Goal: Information Seeking & Learning: Learn about a topic

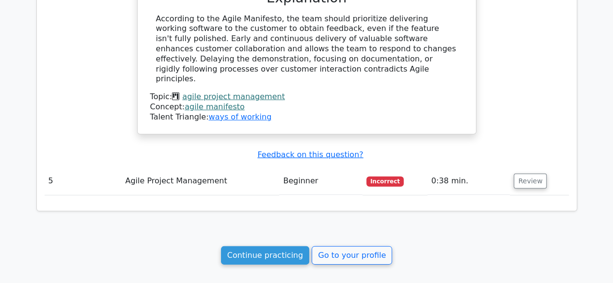
scroll to position [1385, 0]
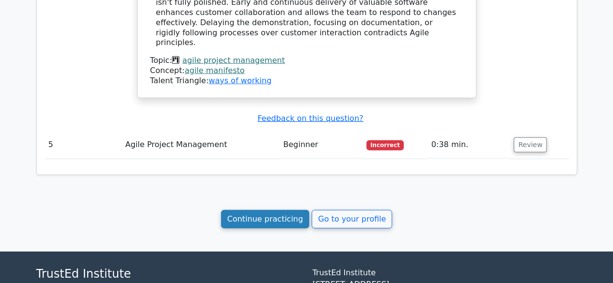
click at [252, 210] on link "Continue practicing" at bounding box center [265, 219] width 89 height 18
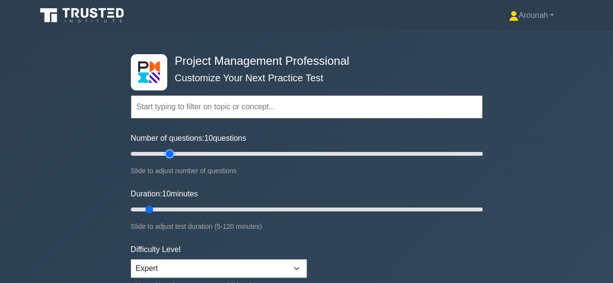
click at [166, 154] on input "Number of questions: 10 questions" at bounding box center [307, 154] width 352 height 12
type input "30"
click at [178, 154] on input "Number of questions: 25 questions" at bounding box center [307, 154] width 352 height 12
click at [185, 206] on input "Duration: 10 minutes" at bounding box center [307, 210] width 352 height 12
click at [197, 206] on input "Duration: 20 minutes" at bounding box center [307, 210] width 352 height 12
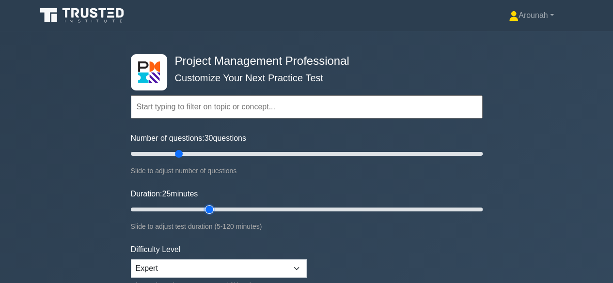
click at [205, 209] on input "Duration: 25 minutes" at bounding box center [307, 210] width 352 height 12
click at [215, 207] on input "Duration: 30 minutes" at bounding box center [307, 210] width 352 height 12
type input "35"
click at [220, 207] on input "Duration: 30 minutes" at bounding box center [307, 210] width 352 height 12
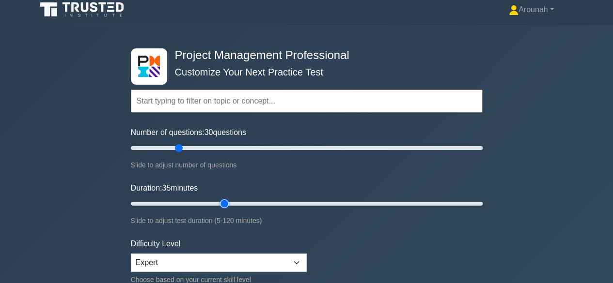
scroll to position [2, 0]
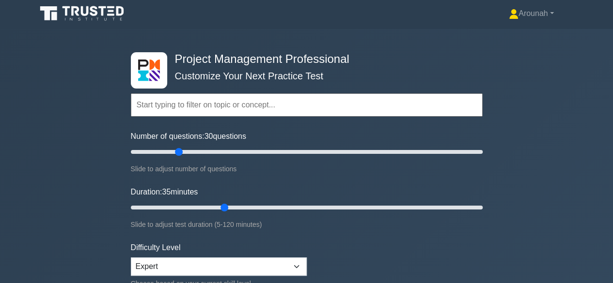
click at [249, 105] on input "text" at bounding box center [307, 104] width 352 height 23
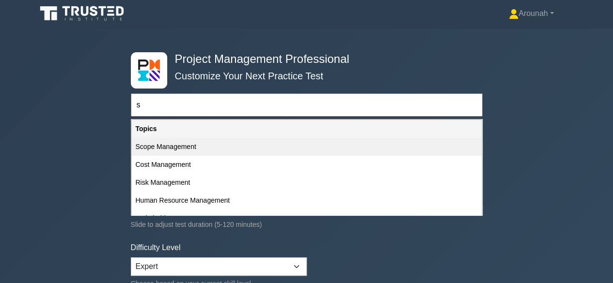
click at [191, 146] on div "Scope Management" at bounding box center [307, 147] width 350 height 18
type input "Scope Management"
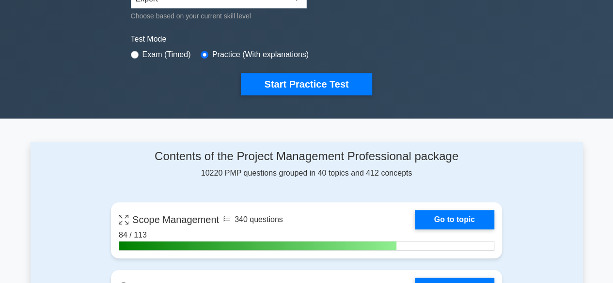
scroll to position [277, 0]
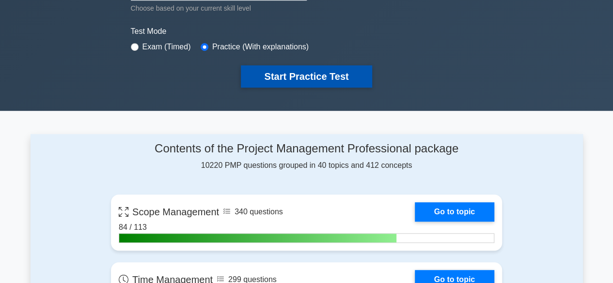
click at [357, 71] on button "Start Practice Test" at bounding box center [306, 76] width 131 height 22
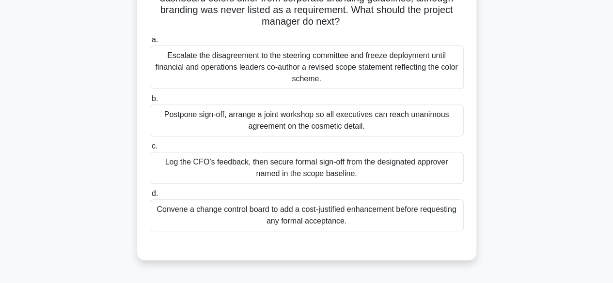
scroll to position [133, 0]
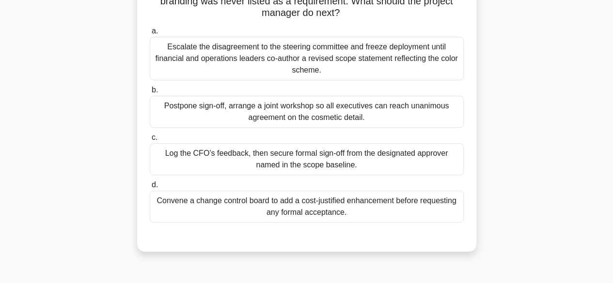
click at [330, 168] on div "Log the CFO’s feedback, then secure formal sign-off from the designated approve…" at bounding box center [307, 159] width 314 height 32
click at [150, 141] on input "c. Log the CFO’s feedback, then secure formal sign-off from the designated appr…" at bounding box center [150, 138] width 0 height 6
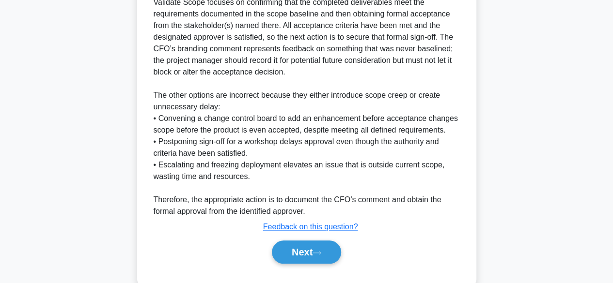
scroll to position [402, 0]
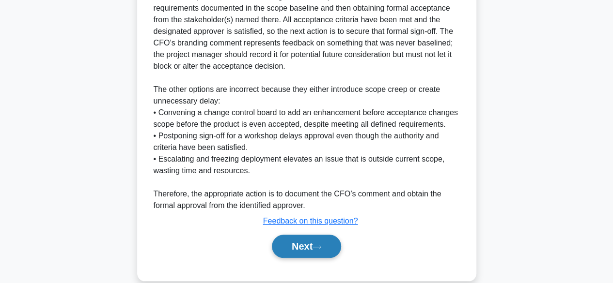
click at [339, 245] on button "Next" at bounding box center [306, 246] width 69 height 23
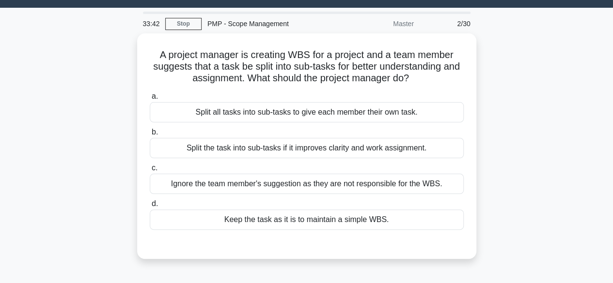
scroll to position [24, 0]
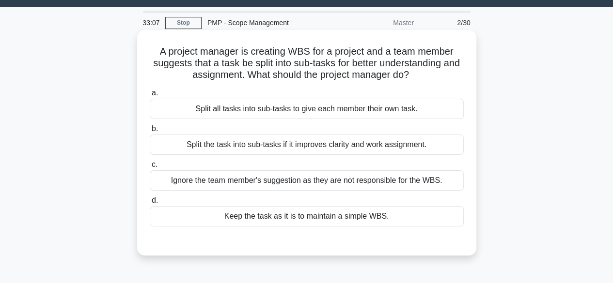
click at [310, 147] on div "Split the task into sub-tasks if it improves clarity and work assignment." at bounding box center [307, 145] width 314 height 20
click at [150, 132] on input "b. Split the task into sub-tasks if it improves clarity and work assignment." at bounding box center [150, 129] width 0 height 6
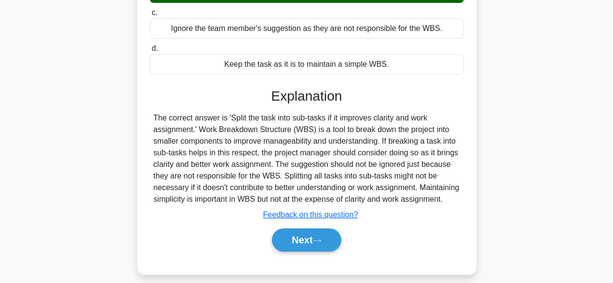
scroll to position [181, 0]
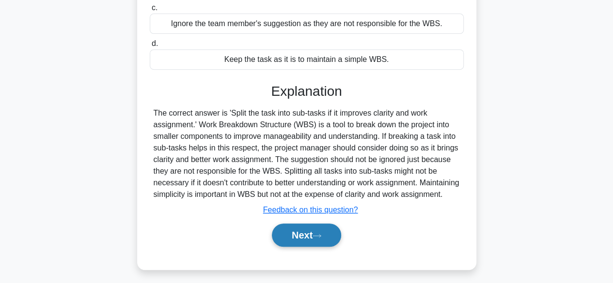
click at [331, 247] on button "Next" at bounding box center [306, 235] width 69 height 23
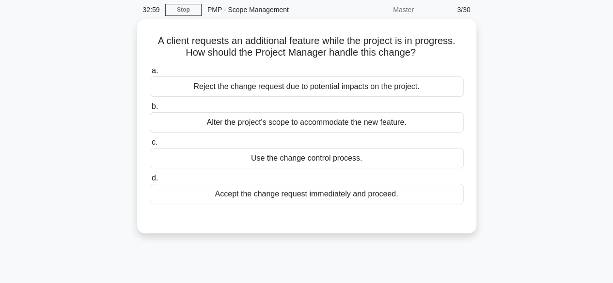
scroll to position [34, 0]
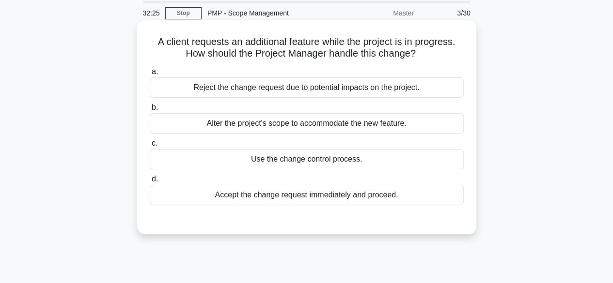
click at [355, 161] on div "Use the change control process." at bounding box center [307, 159] width 314 height 20
click at [150, 147] on input "c. Use the change control process." at bounding box center [150, 143] width 0 height 6
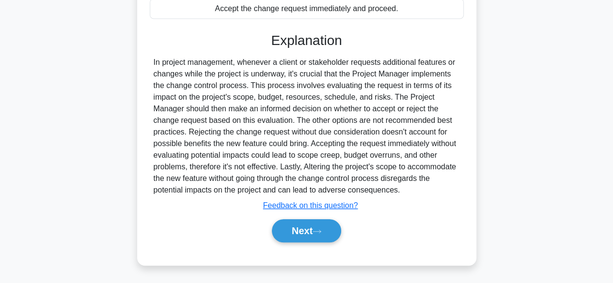
scroll to position [224, 0]
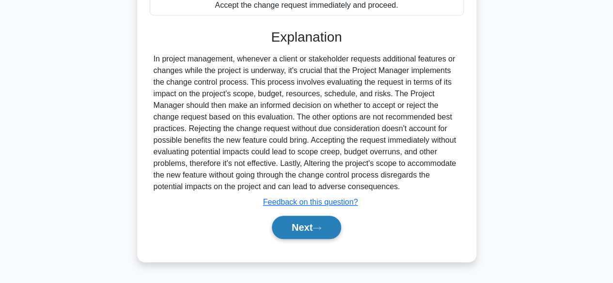
click at [327, 225] on button "Next" at bounding box center [306, 227] width 69 height 23
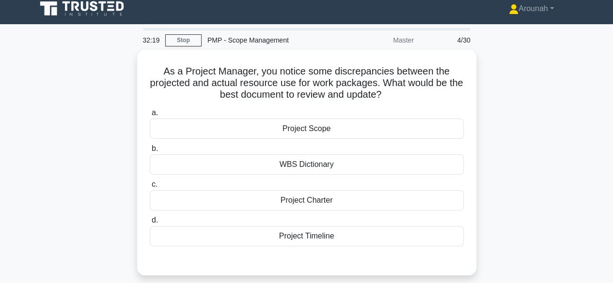
scroll to position [6, 0]
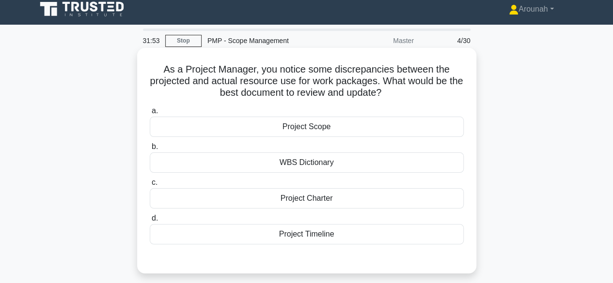
click at [339, 162] on div "WBS Dictionary" at bounding box center [307, 163] width 314 height 20
click at [150, 150] on input "b. WBS Dictionary" at bounding box center [150, 147] width 0 height 6
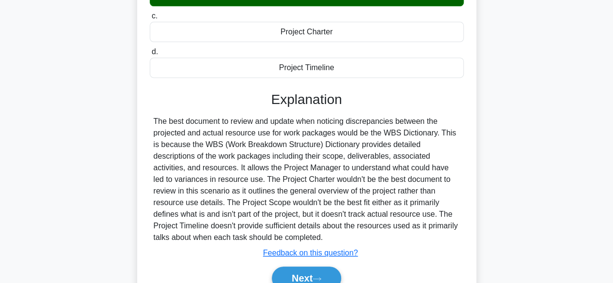
scroll to position [176, 0]
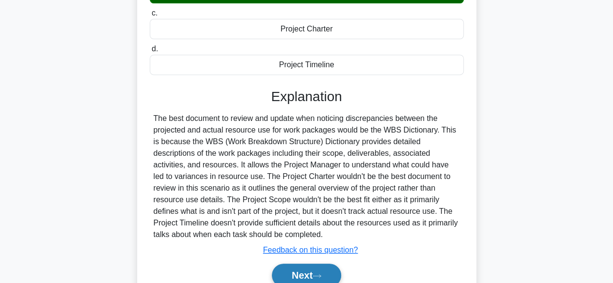
click at [313, 274] on button "Next" at bounding box center [306, 275] width 69 height 23
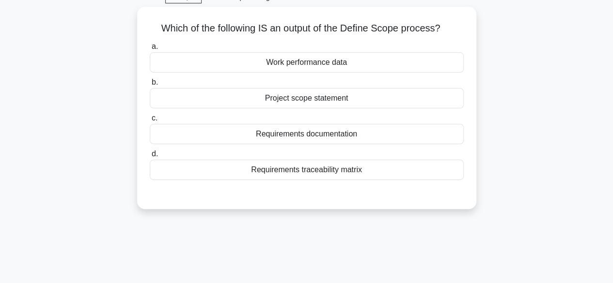
scroll to position [50, 0]
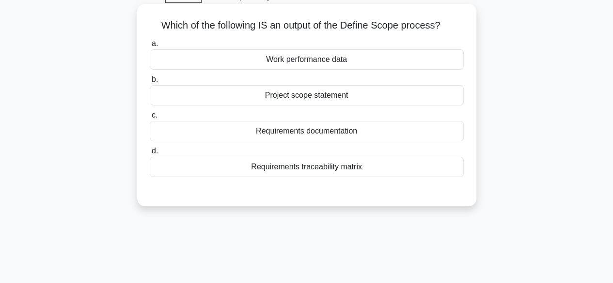
click at [322, 166] on div "Requirements traceability matrix" at bounding box center [307, 167] width 314 height 20
click at [150, 154] on input "d. Requirements traceability matrix" at bounding box center [150, 151] width 0 height 6
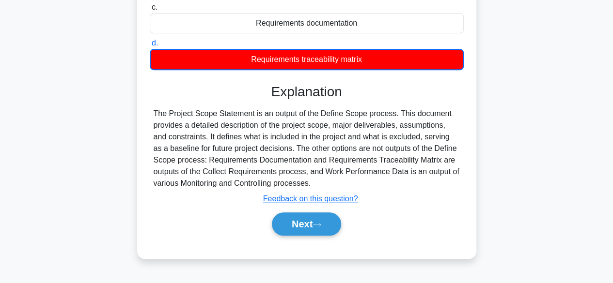
scroll to position [162, 0]
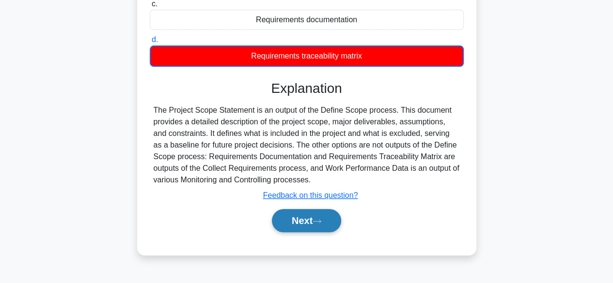
click at [305, 217] on button "Next" at bounding box center [306, 220] width 69 height 23
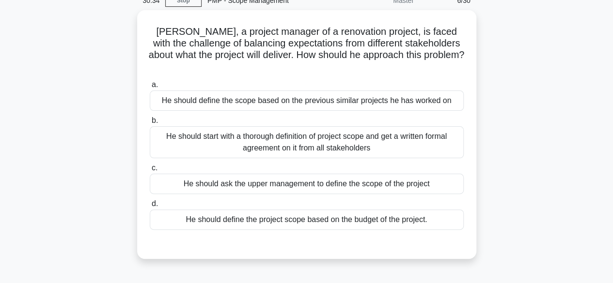
scroll to position [46, 0]
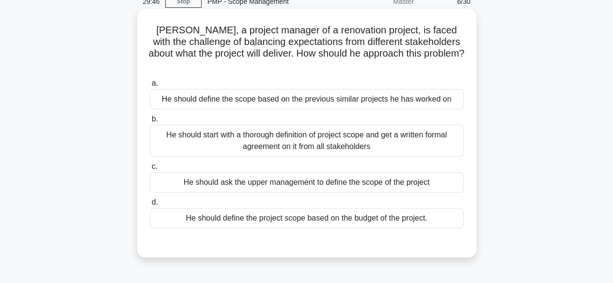
click at [333, 135] on div "He should start with a thorough definition of project scope and get a written f…" at bounding box center [307, 141] width 314 height 32
click at [150, 123] on input "b. He should start with a thorough definition of project scope and get a writte…" at bounding box center [150, 119] width 0 height 6
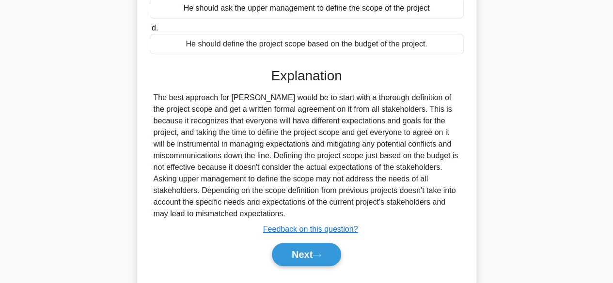
scroll to position [224, 0]
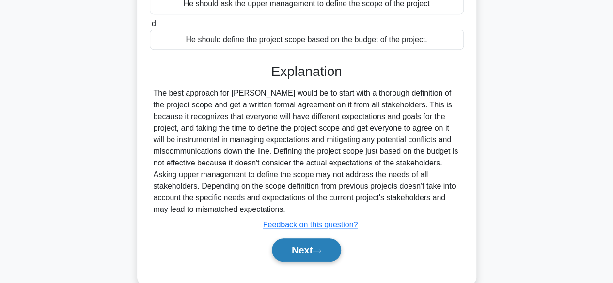
click at [307, 239] on button "Next" at bounding box center [306, 250] width 69 height 23
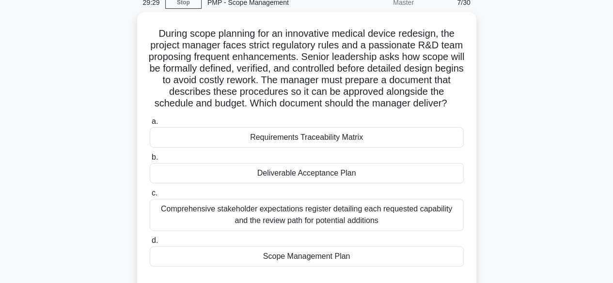
scroll to position [45, 0]
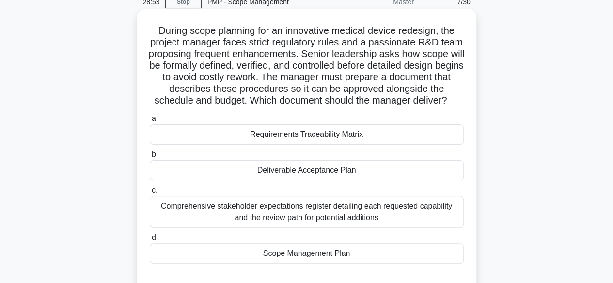
click at [367, 264] on div "Scope Management Plan" at bounding box center [307, 254] width 314 height 20
click at [150, 241] on input "d. Scope Management Plan" at bounding box center [150, 238] width 0 height 6
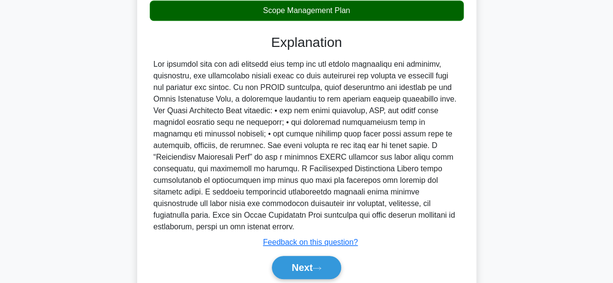
scroll to position [300, 0]
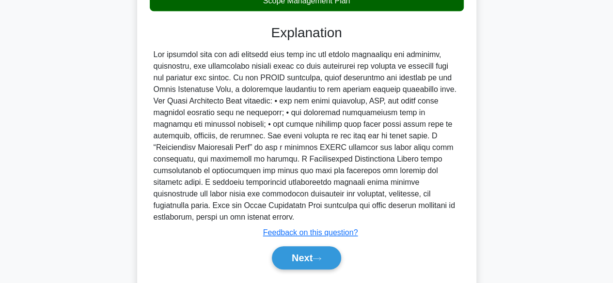
click at [603, 247] on main "28:50 Stop PMP - Scope Management Master 7/30 During scope planning for an inno…" at bounding box center [306, 19] width 613 height 577
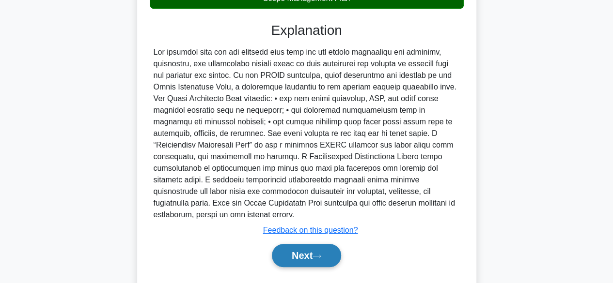
click at [311, 251] on button "Next" at bounding box center [306, 255] width 69 height 23
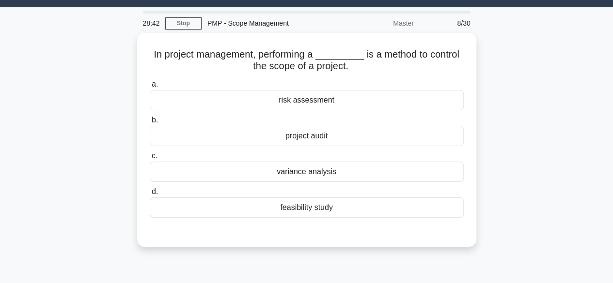
scroll to position [25, 0]
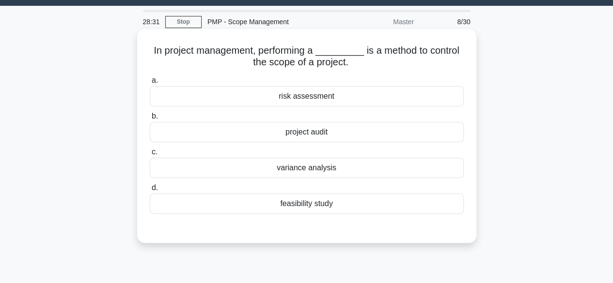
click at [355, 170] on div "variance analysis" at bounding box center [307, 168] width 314 height 20
click at [150, 155] on input "c. variance analysis" at bounding box center [150, 152] width 0 height 6
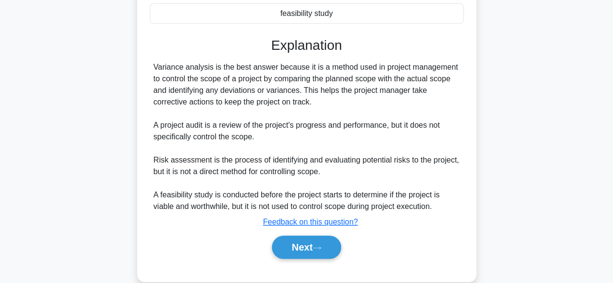
scroll to position [235, 0]
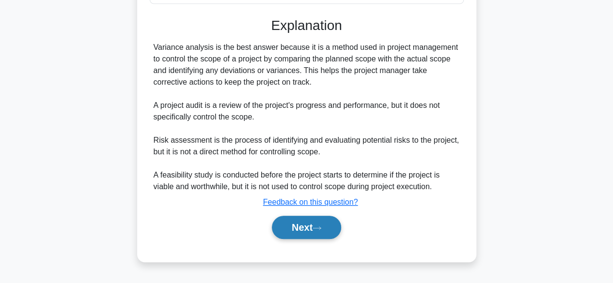
click at [317, 227] on icon at bounding box center [316, 228] width 9 height 5
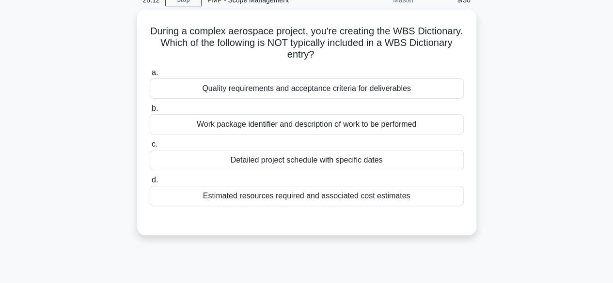
scroll to position [47, 0]
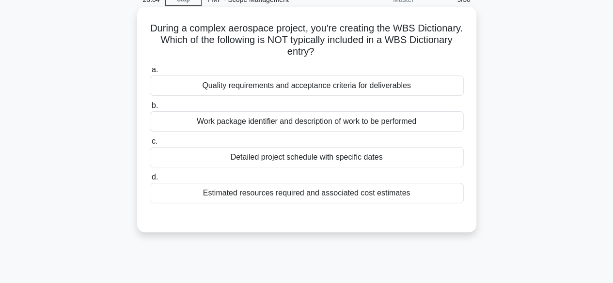
click at [352, 90] on div "Quality requirements and acceptance criteria for deliverables" at bounding box center [307, 86] width 314 height 20
click at [150, 73] on input "a. Quality requirements and acceptance criteria for deliverables" at bounding box center [150, 70] width 0 height 6
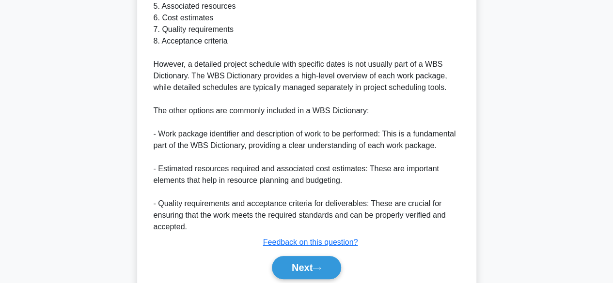
scroll to position [390, 0]
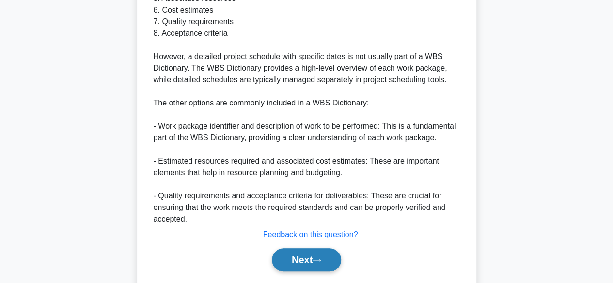
click at [333, 263] on button "Next" at bounding box center [306, 259] width 69 height 23
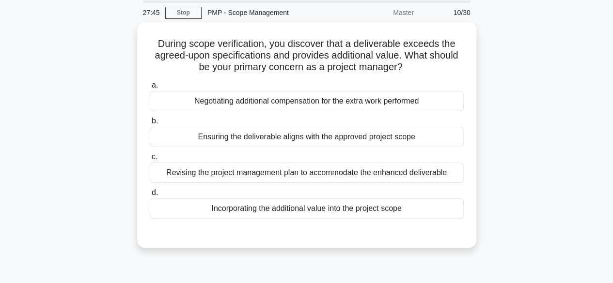
scroll to position [36, 0]
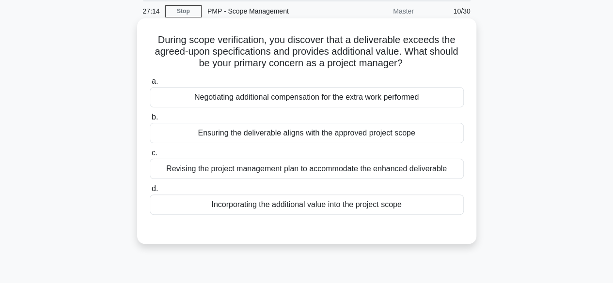
click at [338, 137] on div "Ensuring the deliverable aligns with the approved project scope" at bounding box center [307, 133] width 314 height 20
click at [150, 121] on input "b. Ensuring the deliverable aligns with the approved project scope" at bounding box center [150, 117] width 0 height 6
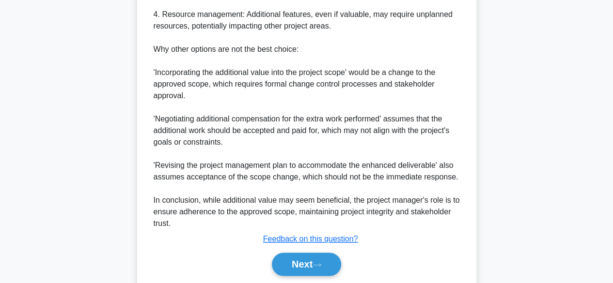
scroll to position [504, 0]
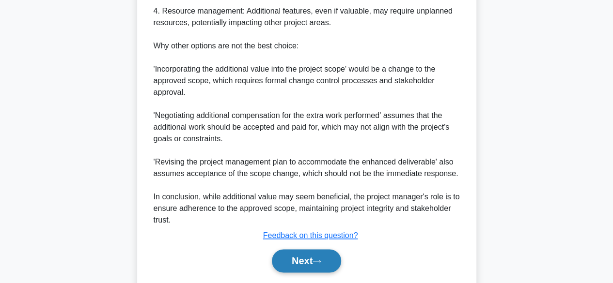
click at [300, 259] on button "Next" at bounding box center [306, 260] width 69 height 23
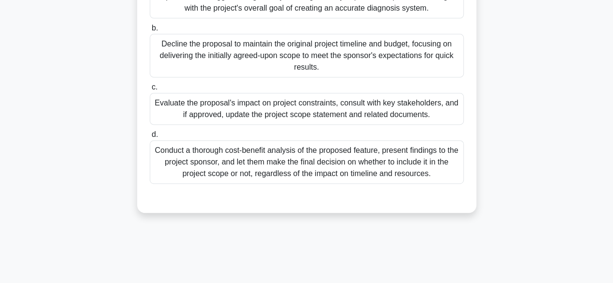
scroll to position [186, 0]
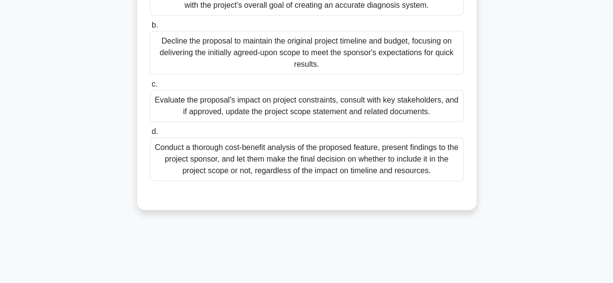
click at [388, 172] on div "Conduct a thorough cost-benefit analysis of the proposed feature, present findi…" at bounding box center [307, 160] width 314 height 44
click at [150, 135] on input "d. Conduct a thorough cost-benefit analysis of the proposed feature, present fi…" at bounding box center [150, 132] width 0 height 6
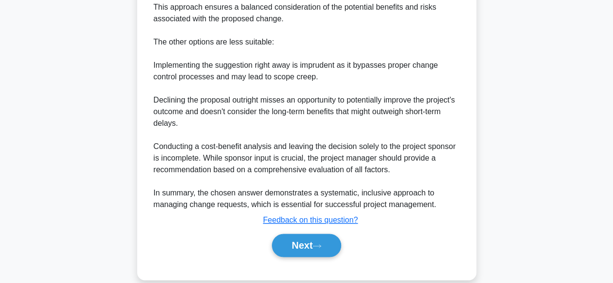
scroll to position [535, 0]
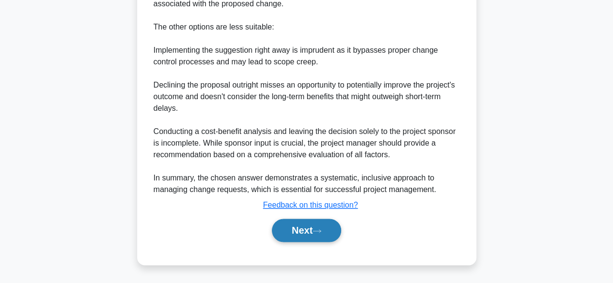
click at [321, 230] on icon at bounding box center [316, 231] width 9 height 5
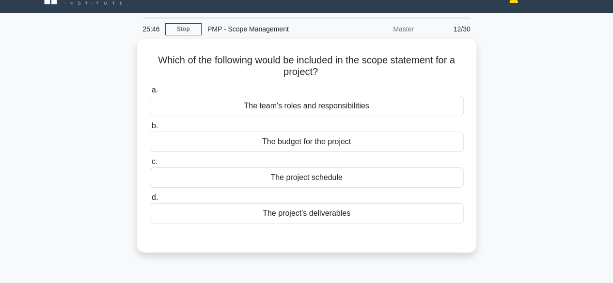
scroll to position [21, 0]
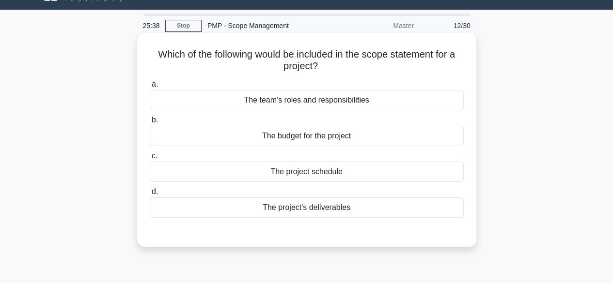
click at [338, 211] on div "The project's deliverables" at bounding box center [307, 208] width 314 height 20
click at [150, 195] on input "d. The project's deliverables" at bounding box center [150, 192] width 0 height 6
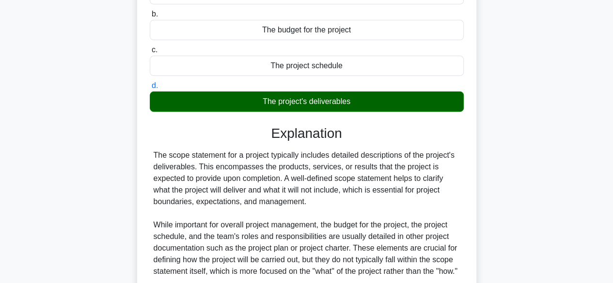
scroll to position [243, 0]
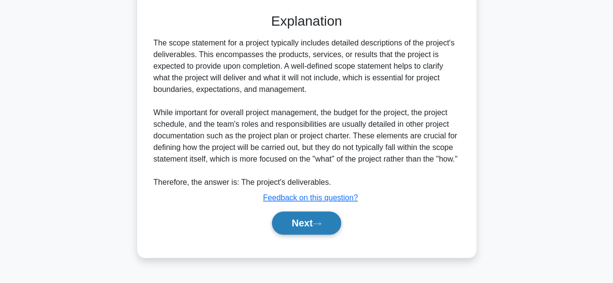
click at [307, 235] on button "Next" at bounding box center [306, 223] width 69 height 23
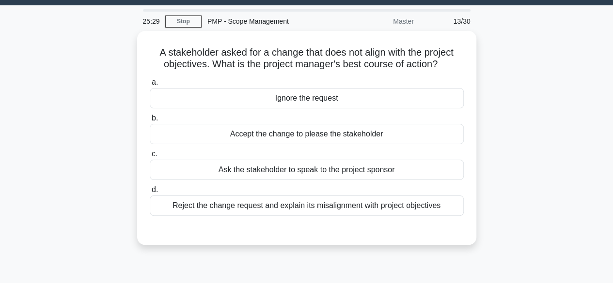
scroll to position [28, 0]
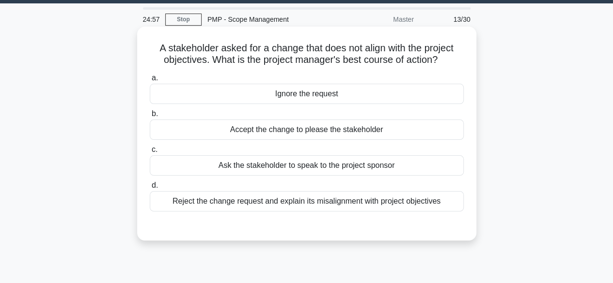
click at [331, 207] on div "Reject the change request and explain its misalignment with project objectives" at bounding box center [307, 201] width 314 height 20
click at [150, 189] on input "d. Reject the change request and explain its misalignment with project objectiv…" at bounding box center [150, 186] width 0 height 6
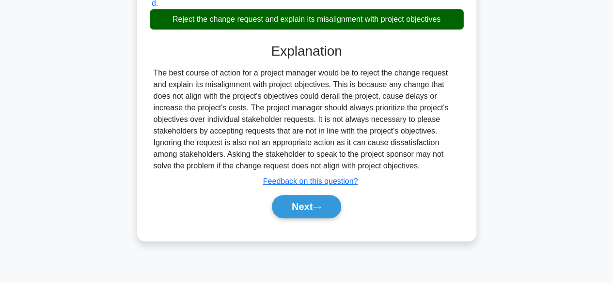
scroll to position [240, 0]
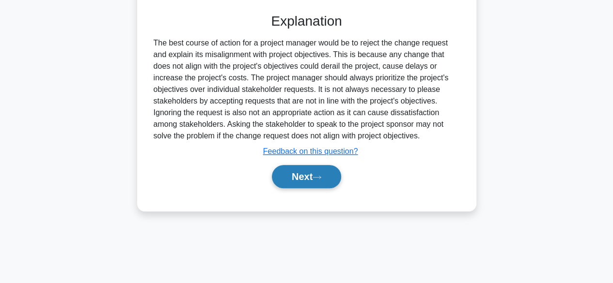
click at [314, 166] on button "Next" at bounding box center [306, 176] width 69 height 23
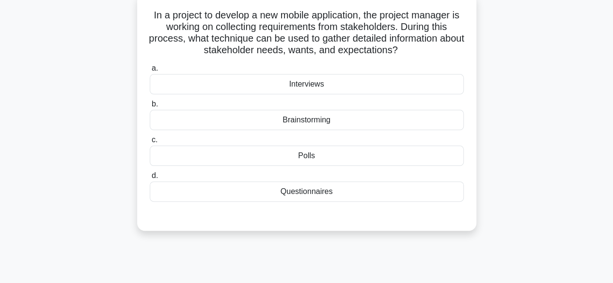
scroll to position [63, 0]
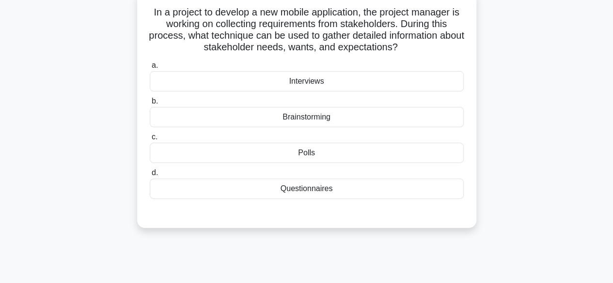
click at [318, 187] on div "Questionnaires" at bounding box center [307, 189] width 314 height 20
click at [150, 176] on input "d. Questionnaires" at bounding box center [150, 173] width 0 height 6
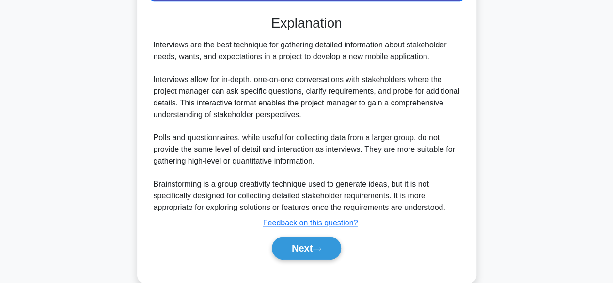
scroll to position [274, 0]
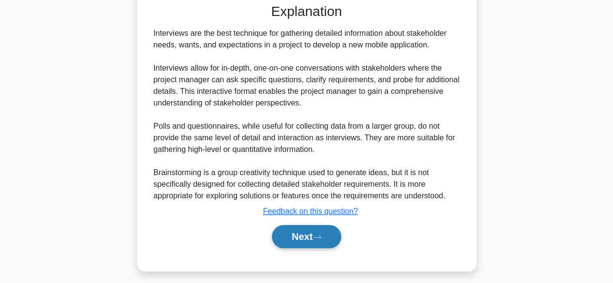
click at [290, 241] on button "Next" at bounding box center [306, 236] width 69 height 23
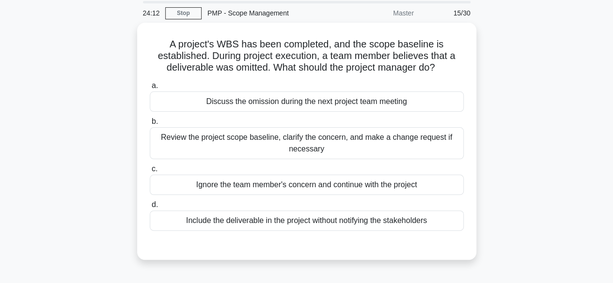
scroll to position [33, 0]
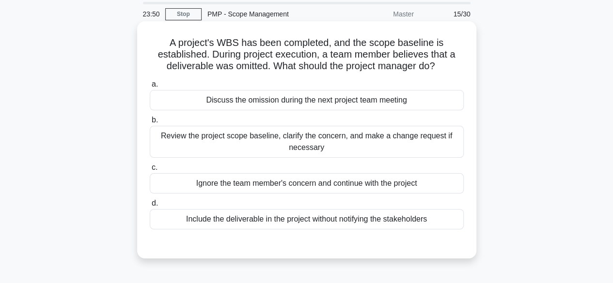
click at [415, 146] on div "Review the project scope baseline, clarify the concern, and make a change reque…" at bounding box center [307, 142] width 314 height 32
click at [150, 123] on input "b. Review the project scope baseline, clarify the concern, and make a change re…" at bounding box center [150, 120] width 0 height 6
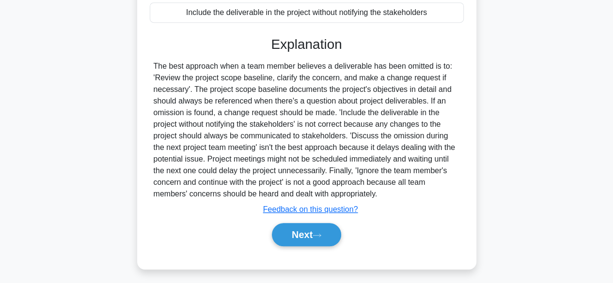
scroll to position [243, 0]
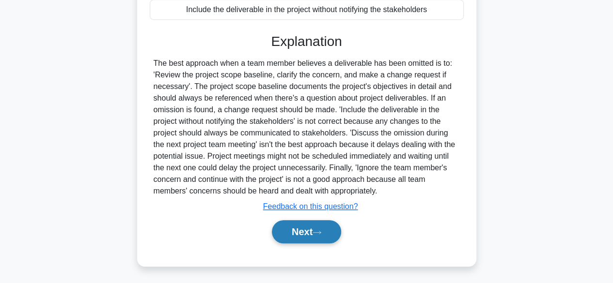
click at [297, 227] on button "Next" at bounding box center [306, 231] width 69 height 23
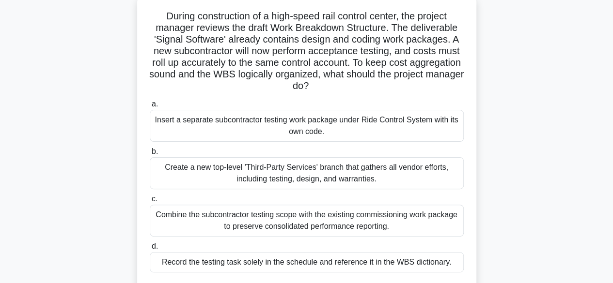
scroll to position [63, 0]
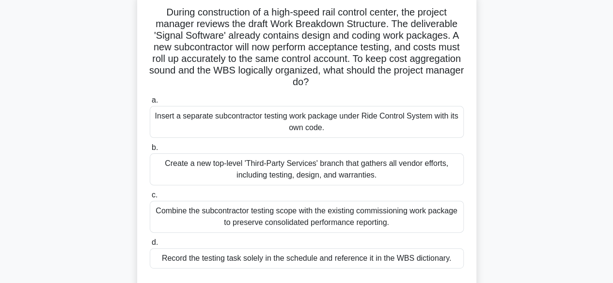
click at [448, 125] on div "Insert a separate subcontractor testing work package under Ride Control System …" at bounding box center [307, 122] width 314 height 32
click at [150, 104] on input "a. Insert a separate subcontractor testing work package under Ride Control Syst…" at bounding box center [150, 100] width 0 height 6
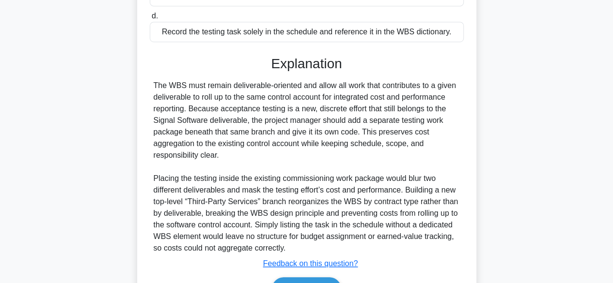
scroll to position [341, 0]
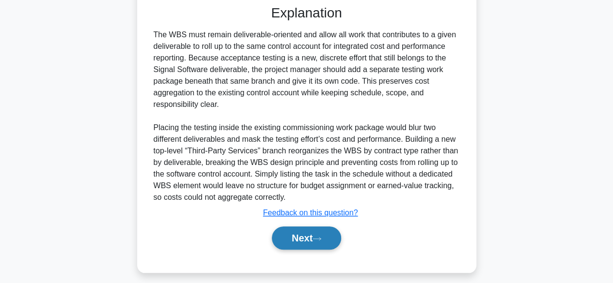
click at [299, 235] on button "Next" at bounding box center [306, 238] width 69 height 23
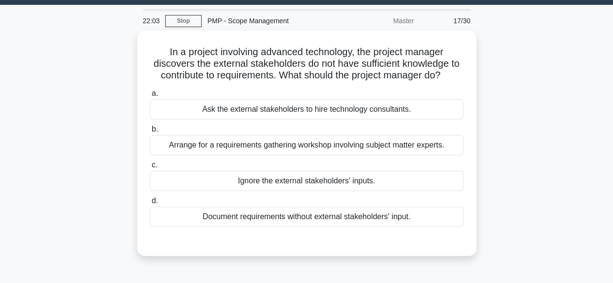
scroll to position [27, 0]
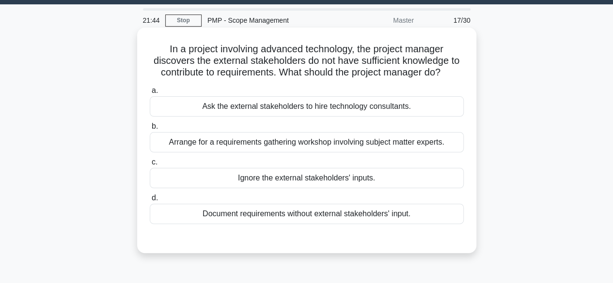
click at [409, 144] on div "Arrange for a requirements gathering workshop involving subject matter experts." at bounding box center [307, 142] width 314 height 20
click at [150, 130] on input "b. Arrange for a requirements gathering workshop involving subject matter exper…" at bounding box center [150, 126] width 0 height 6
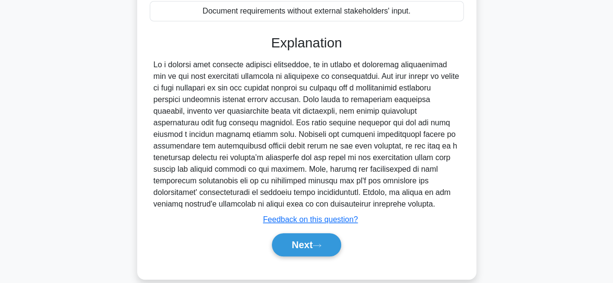
scroll to position [243, 0]
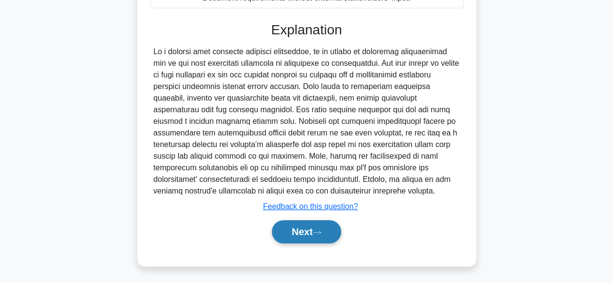
click at [293, 225] on button "Next" at bounding box center [306, 231] width 69 height 23
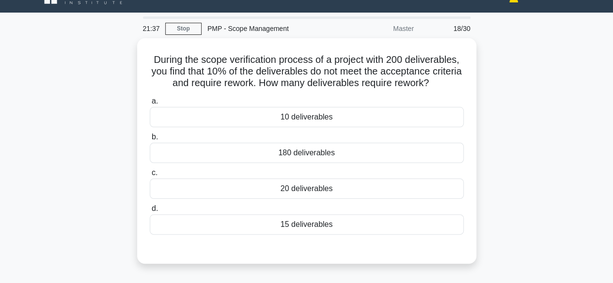
scroll to position [23, 0]
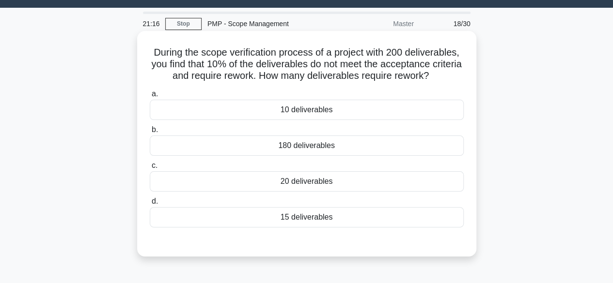
click at [310, 183] on div "20 deliverables" at bounding box center [307, 181] width 314 height 20
click at [150, 169] on input "c. 20 deliverables" at bounding box center [150, 166] width 0 height 6
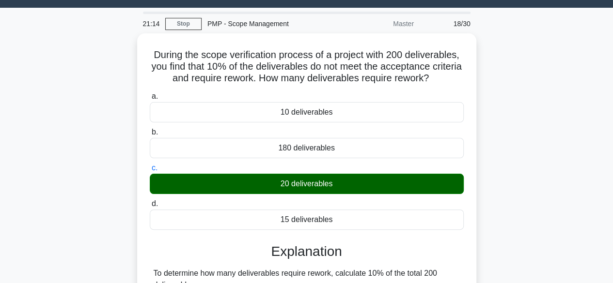
scroll to position [240, 0]
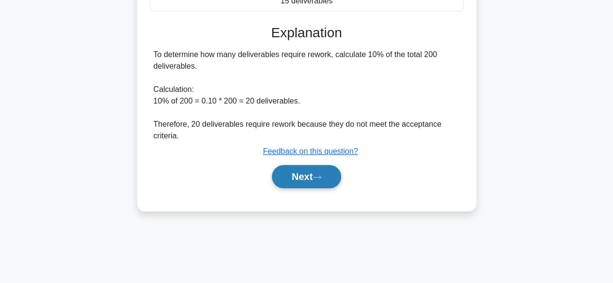
click at [301, 186] on button "Next" at bounding box center [306, 176] width 69 height 23
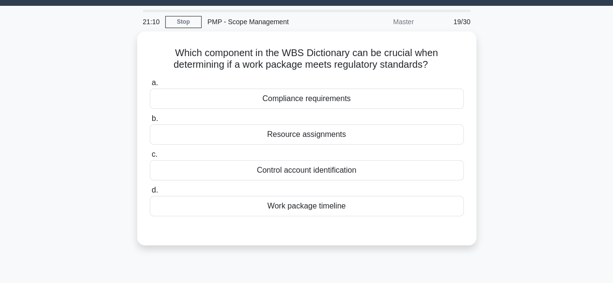
scroll to position [24, 0]
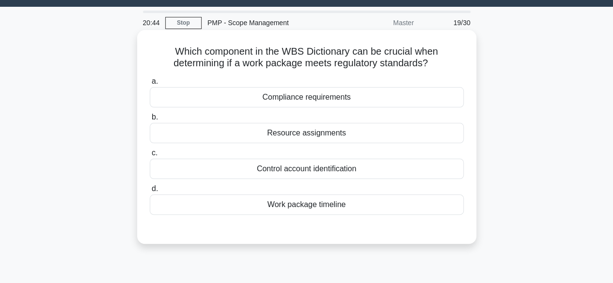
click at [323, 103] on div "Compliance requirements" at bounding box center [307, 97] width 314 height 20
click at [150, 85] on input "a. Compliance requirements" at bounding box center [150, 81] width 0 height 6
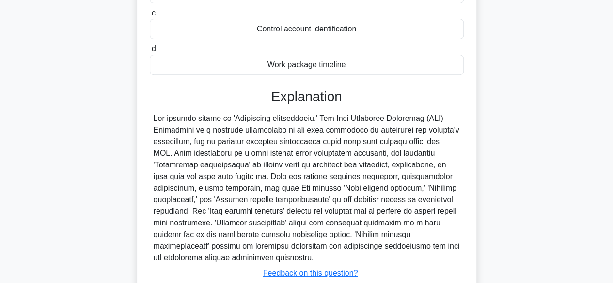
scroll to position [240, 0]
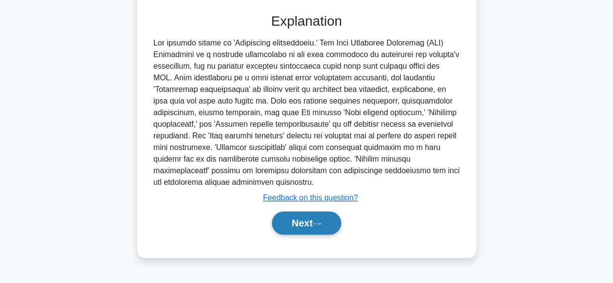
click at [294, 229] on button "Next" at bounding box center [306, 223] width 69 height 23
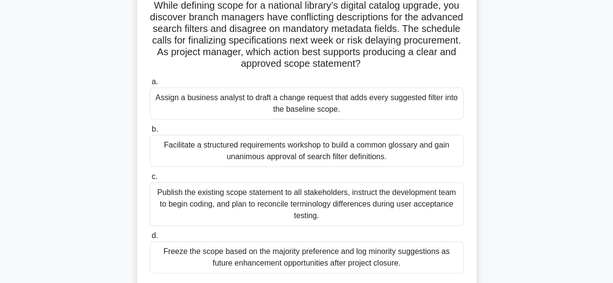
scroll to position [71, 0]
click at [397, 156] on div "Facilitate a structured requirements workshop to build a common glossary and ga…" at bounding box center [307, 151] width 314 height 32
click at [150, 132] on input "b. Facilitate a structured requirements workshop to build a common glossary and…" at bounding box center [150, 129] width 0 height 6
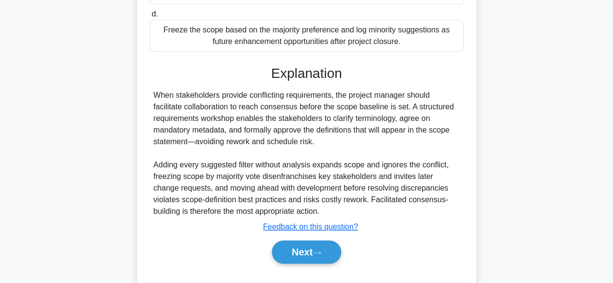
scroll to position [301, 0]
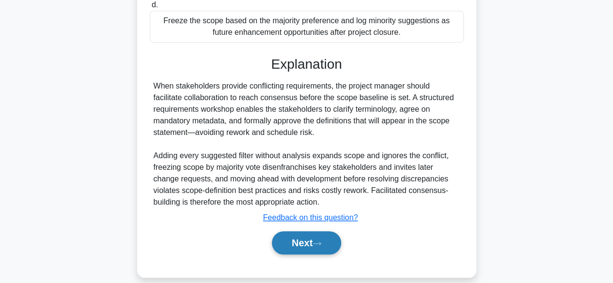
click at [329, 243] on button "Next" at bounding box center [306, 242] width 69 height 23
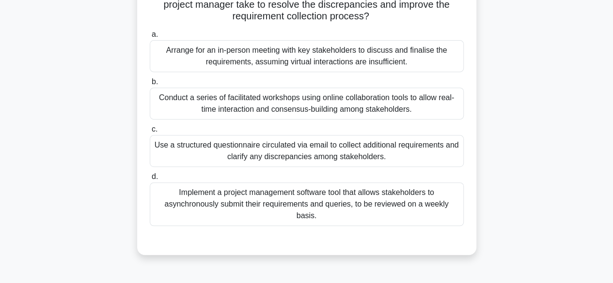
scroll to position [179, 0]
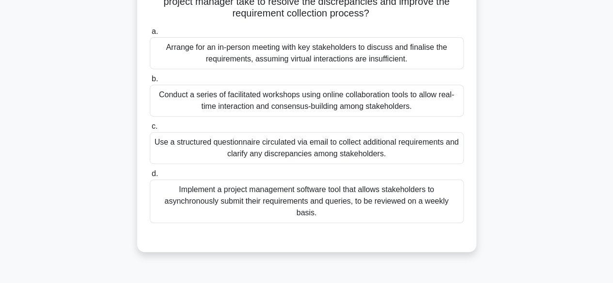
click at [372, 106] on div "Conduct a series of facilitated workshops using online collaboration tools to a…" at bounding box center [307, 101] width 314 height 32
click at [150, 82] on input "b. Conduct a series of facilitated workshops using online collaboration tools t…" at bounding box center [150, 79] width 0 height 6
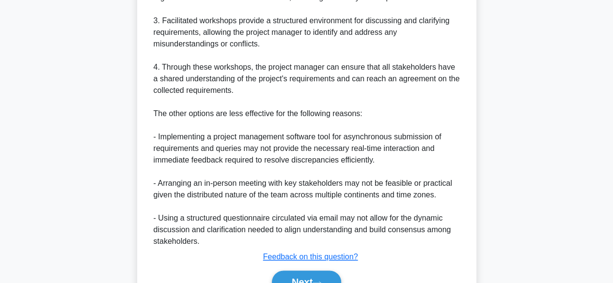
scroll to position [544, 0]
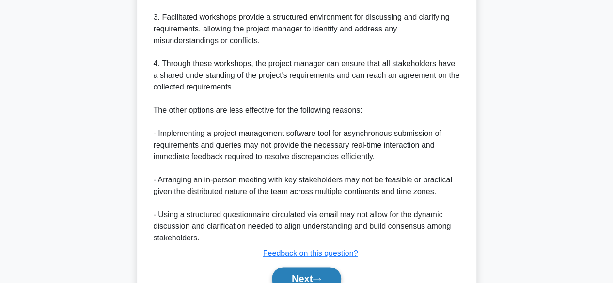
click at [309, 268] on button "Next" at bounding box center [306, 278] width 69 height 23
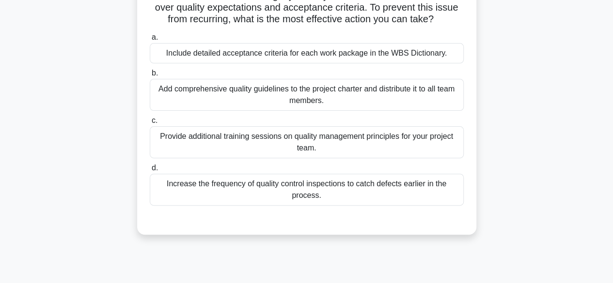
scroll to position [96, 0]
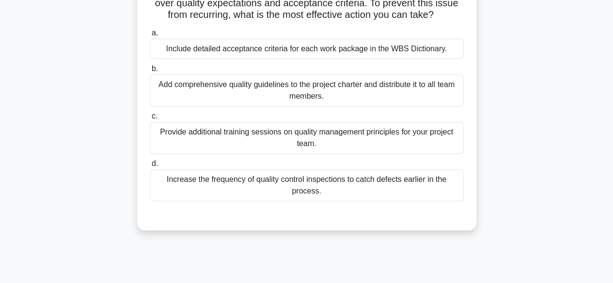
click at [411, 195] on div "Increase the frequency of quality control inspections to catch defects earlier …" at bounding box center [307, 186] width 314 height 32
click at [150, 167] on input "d. Increase the frequency of quality control inspections to catch defects earli…" at bounding box center [150, 164] width 0 height 6
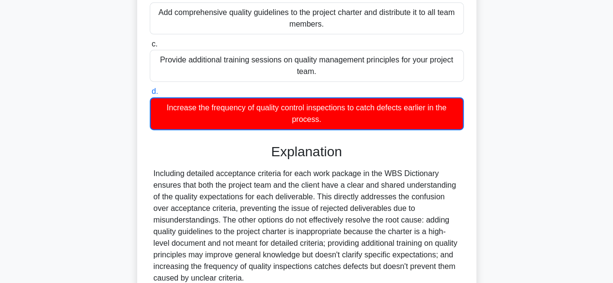
scroll to position [267, 0]
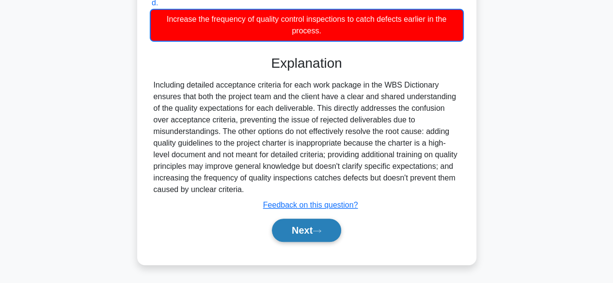
click at [311, 232] on button "Next" at bounding box center [306, 230] width 69 height 23
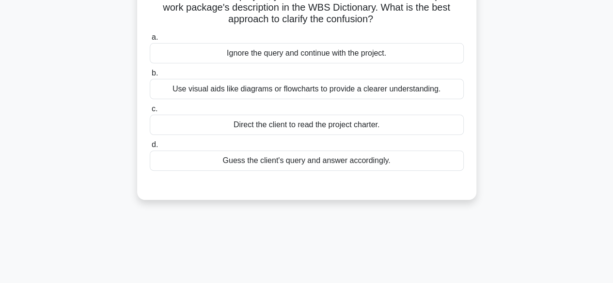
scroll to position [0, 0]
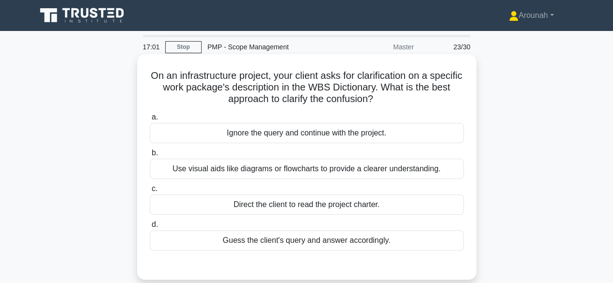
click at [266, 171] on div "Use visual aids like diagrams or flowcharts to provide a clearer understanding." at bounding box center [307, 169] width 314 height 20
click at [150, 156] on input "b. Use visual aids like diagrams or flowcharts to provide a clearer understandi…" at bounding box center [150, 153] width 0 height 6
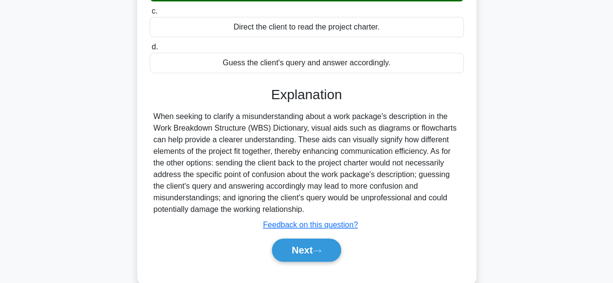
scroll to position [200, 0]
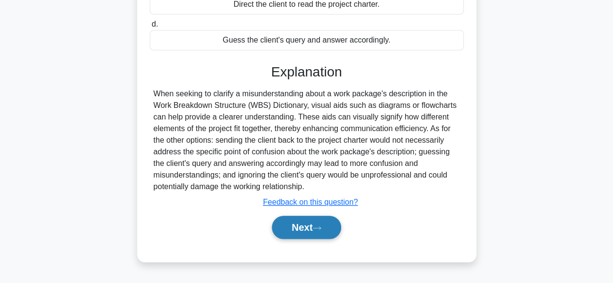
click at [323, 230] on button "Next" at bounding box center [306, 227] width 69 height 23
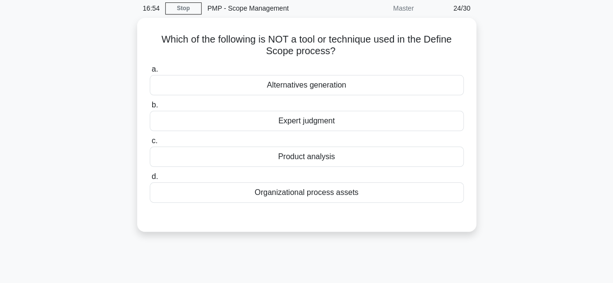
scroll to position [22, 0]
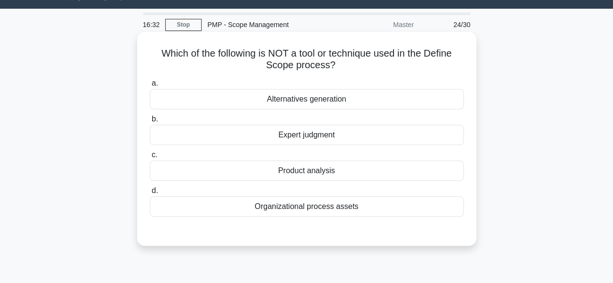
click at [339, 100] on div "Alternatives generation" at bounding box center [307, 99] width 314 height 20
click at [150, 87] on input "a. Alternatives generation" at bounding box center [150, 83] width 0 height 6
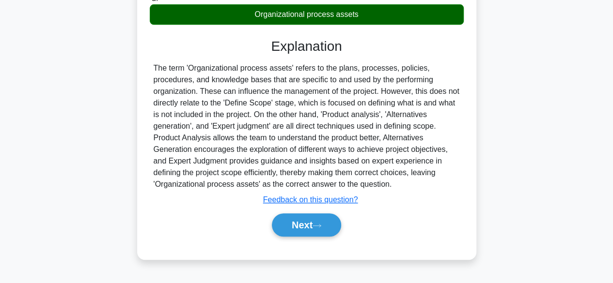
scroll to position [220, 0]
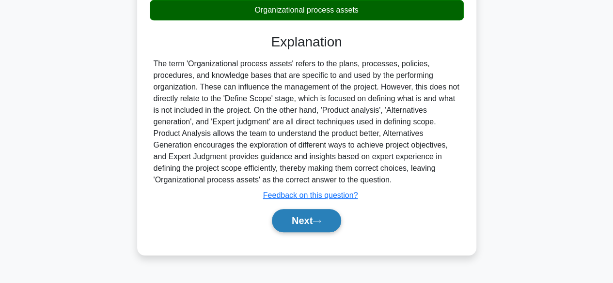
click at [326, 218] on button "Next" at bounding box center [306, 220] width 69 height 23
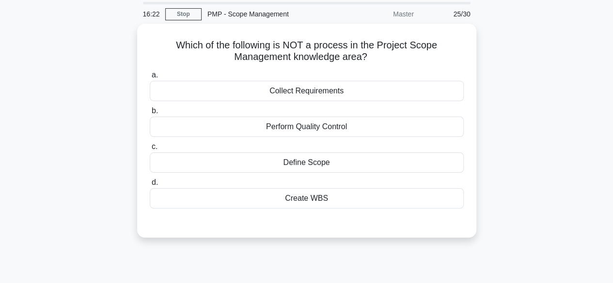
scroll to position [31, 0]
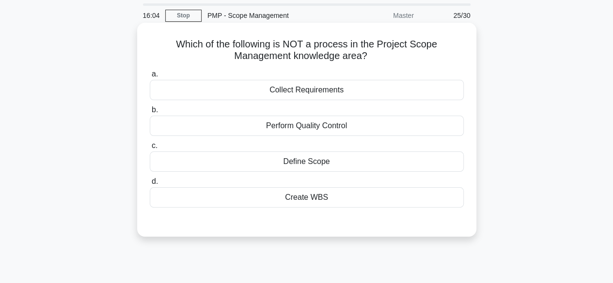
click at [379, 125] on div "Perform Quality Control" at bounding box center [307, 126] width 314 height 20
click at [150, 113] on input "b. Perform Quality Control" at bounding box center [150, 110] width 0 height 6
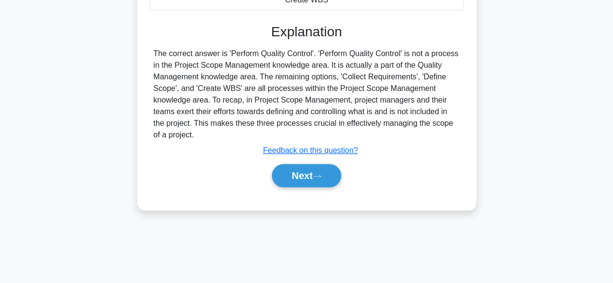
scroll to position [234, 0]
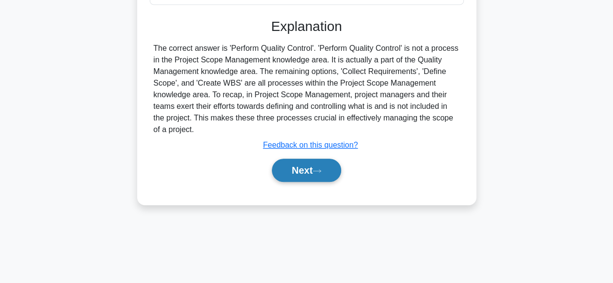
click at [319, 173] on button "Next" at bounding box center [306, 170] width 69 height 23
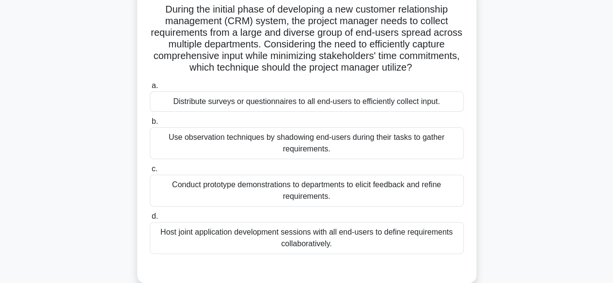
scroll to position [68, 0]
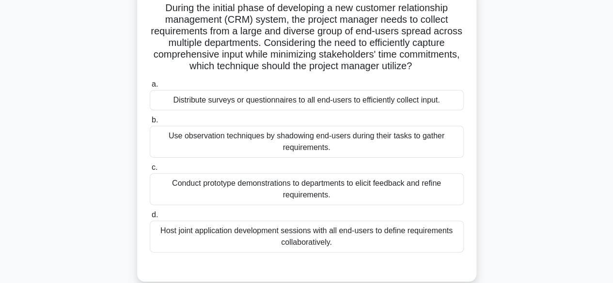
click at [348, 188] on div "Conduct prototype demonstrations to departments to elicit feedback and refine r…" at bounding box center [307, 189] width 314 height 32
click at [150, 171] on input "c. Conduct prototype demonstrations to departments to elicit feedback and refin…" at bounding box center [150, 168] width 0 height 6
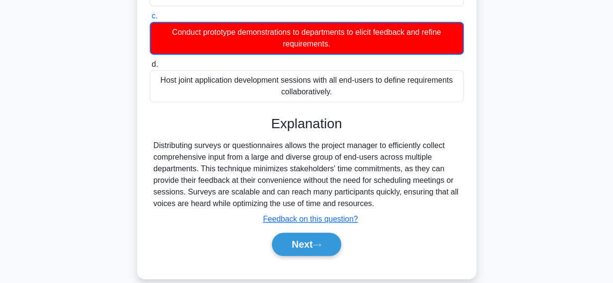
scroll to position [224, 0]
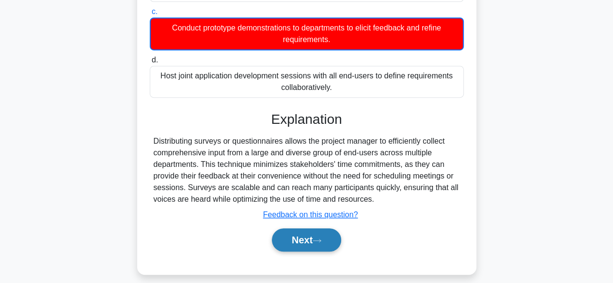
click at [320, 238] on icon at bounding box center [316, 240] width 9 height 5
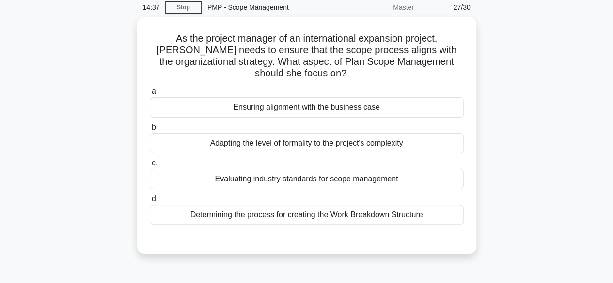
scroll to position [39, 0]
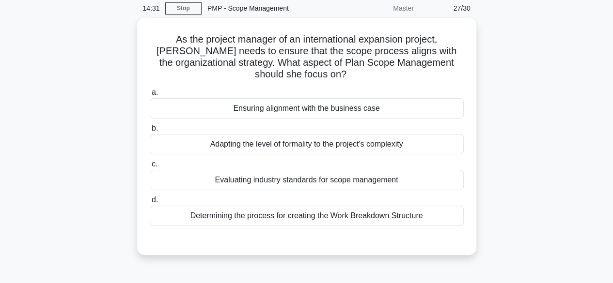
click at [601, 93] on main "14:31 Stop PMP - Scope Management Master 27/30 As the project manager of an int…" at bounding box center [306, 238] width 613 height 492
click at [601, 94] on main "14:16 Stop PMP - Scope Management Master 27/30 As the project manager of an int…" at bounding box center [306, 238] width 613 height 492
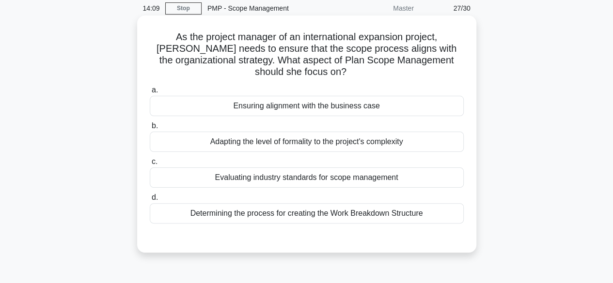
click at [356, 176] on div "Evaluating industry standards for scope management" at bounding box center [307, 178] width 314 height 20
click at [150, 165] on input "c. Evaluating industry standards for scope management" at bounding box center [150, 162] width 0 height 6
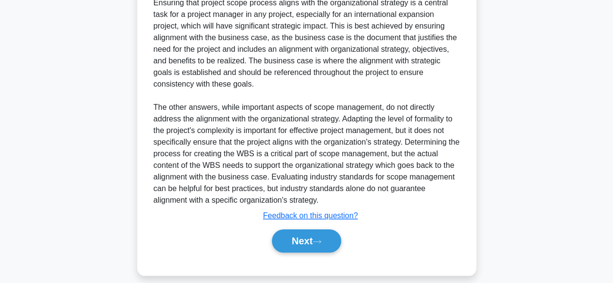
scroll to position [309, 0]
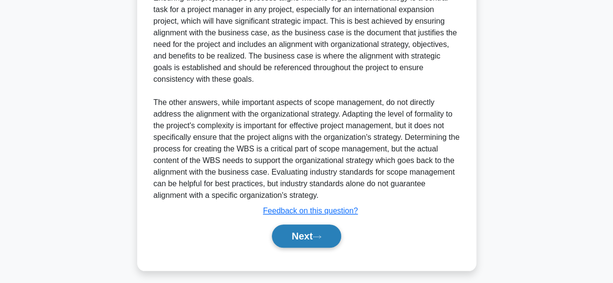
click at [332, 237] on button "Next" at bounding box center [306, 236] width 69 height 23
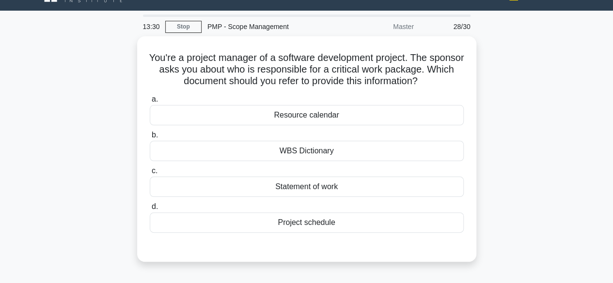
scroll to position [20, 0]
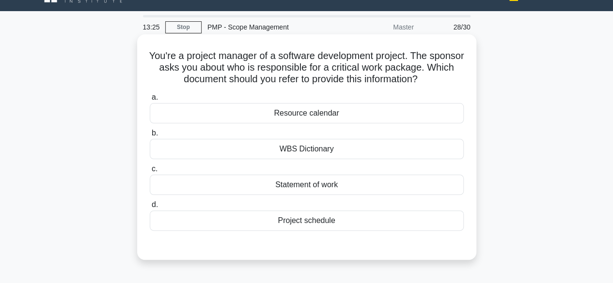
click at [344, 153] on div "WBS Dictionary" at bounding box center [307, 149] width 314 height 20
click at [150, 137] on input "b. WBS Dictionary" at bounding box center [150, 133] width 0 height 6
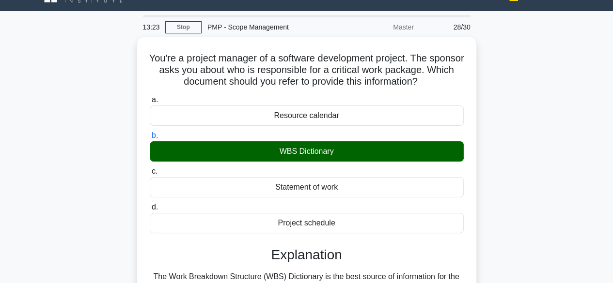
scroll to position [240, 0]
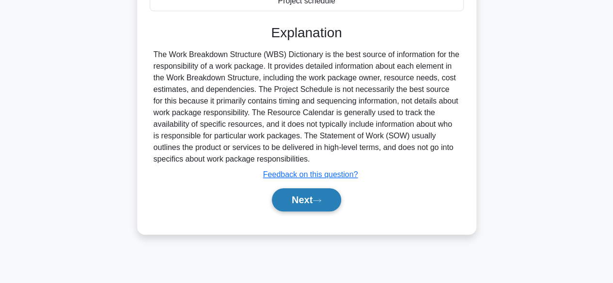
click at [306, 200] on button "Next" at bounding box center [306, 199] width 69 height 23
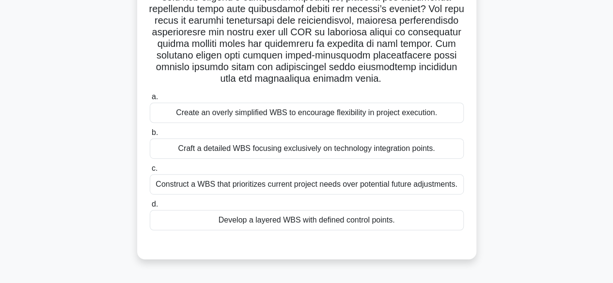
scroll to position [174, 0]
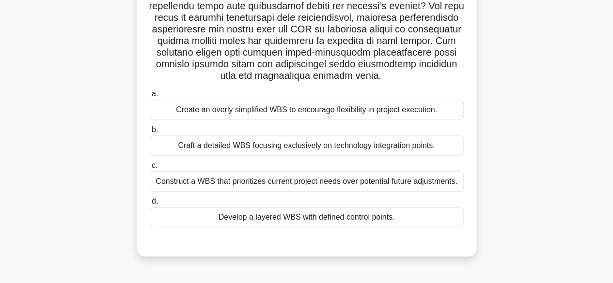
click at [416, 182] on div "Construct a WBS that prioritizes current project needs over potential future ad…" at bounding box center [307, 181] width 314 height 20
click at [150, 169] on input "c. Construct a WBS that prioritizes current project needs over potential future…" at bounding box center [150, 166] width 0 height 6
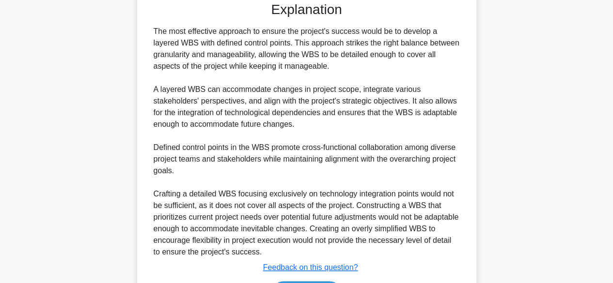
scroll to position [488, 0]
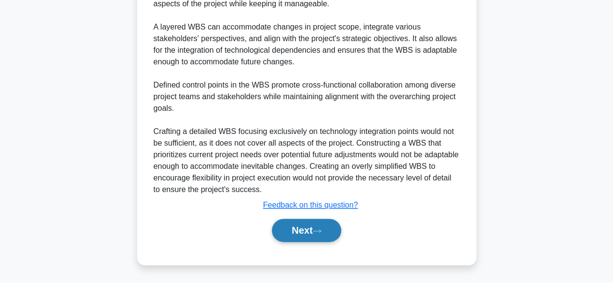
click at [316, 223] on button "Next" at bounding box center [306, 230] width 69 height 23
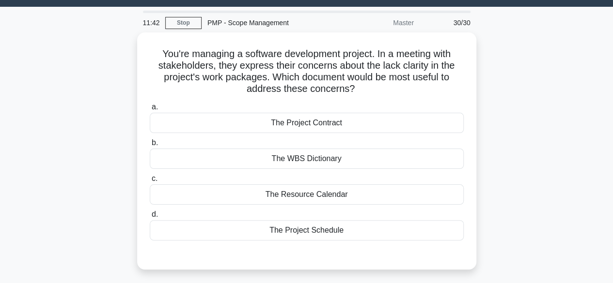
scroll to position [26, 0]
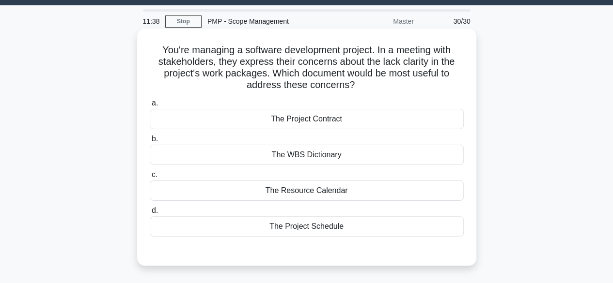
click at [326, 154] on div "The WBS Dictionary" at bounding box center [307, 155] width 314 height 20
click at [150, 142] on input "b. The WBS Dictionary" at bounding box center [150, 139] width 0 height 6
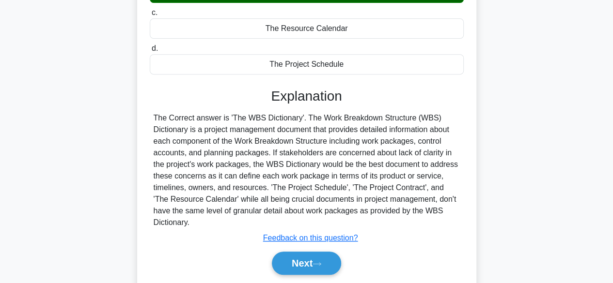
scroll to position [208, 0]
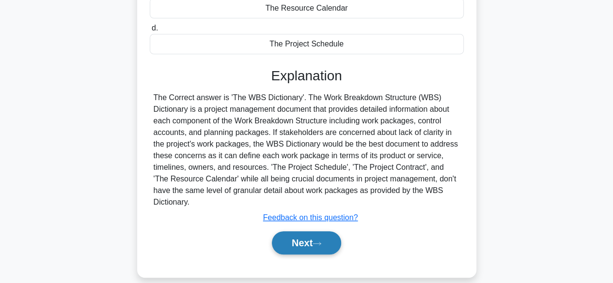
click at [324, 234] on button "Next" at bounding box center [306, 242] width 69 height 23
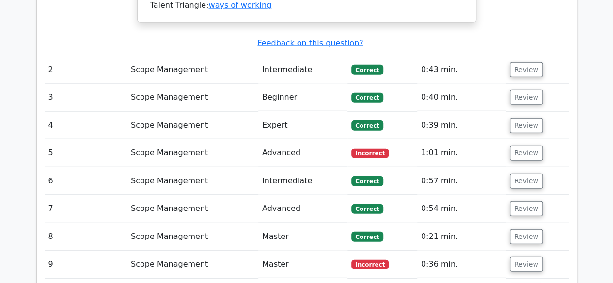
scroll to position [1096, 0]
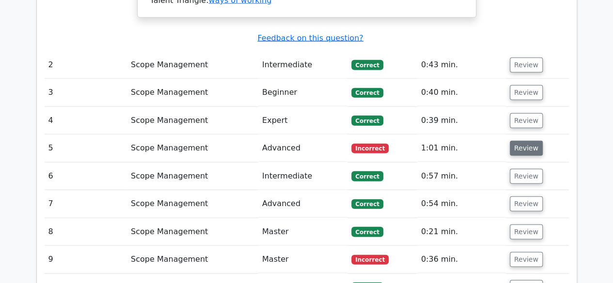
click at [527, 141] on button "Review" at bounding box center [525, 148] width 33 height 15
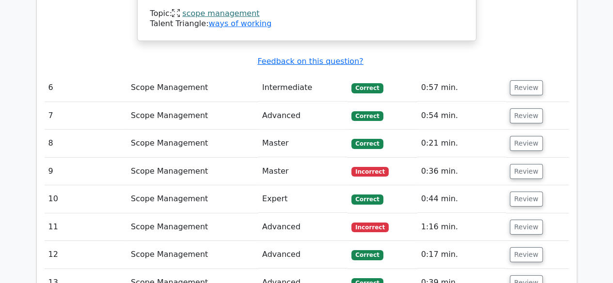
scroll to position [1548, 0]
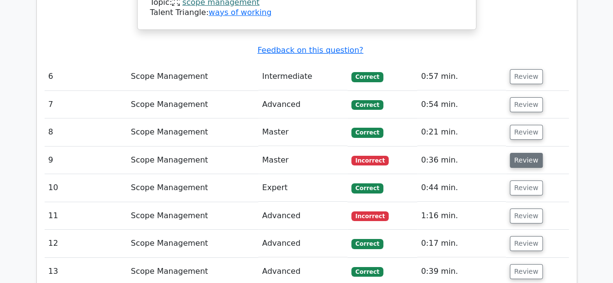
click at [521, 153] on button "Review" at bounding box center [525, 160] width 33 height 15
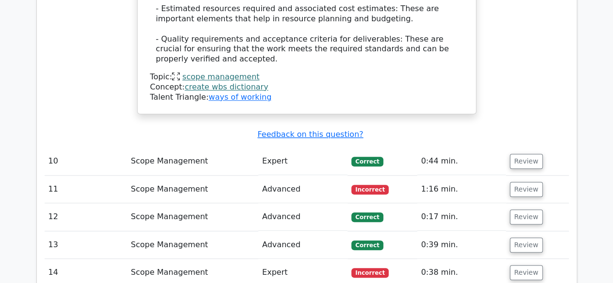
scroll to position [2197, 0]
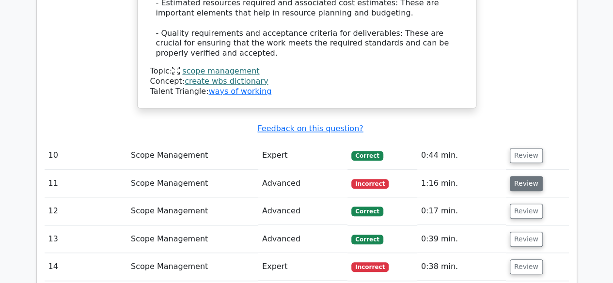
click at [527, 176] on button "Review" at bounding box center [525, 183] width 33 height 15
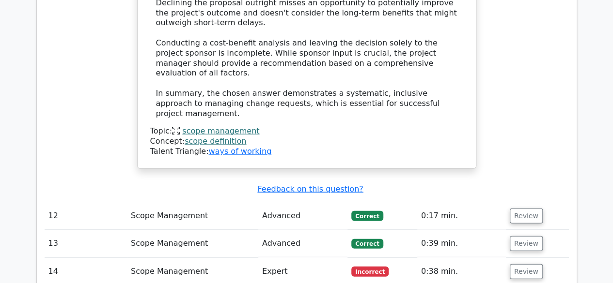
scroll to position [2945, 0]
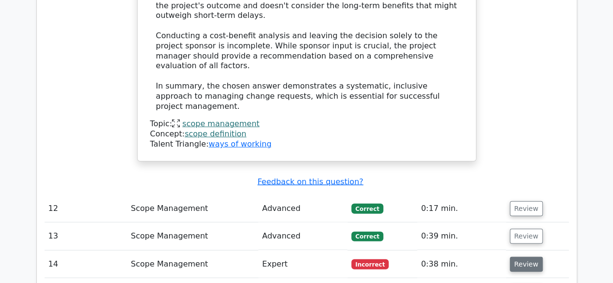
click at [525, 257] on button "Review" at bounding box center [525, 264] width 33 height 15
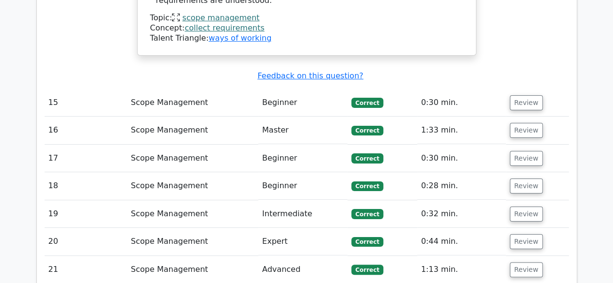
scroll to position [3678, 0]
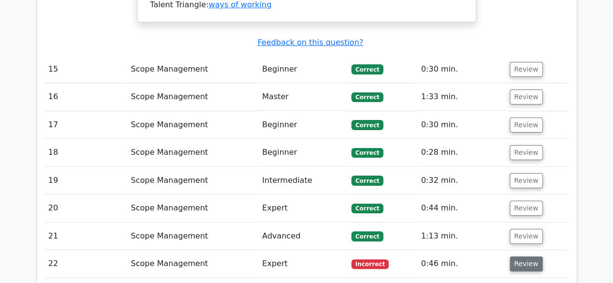
click at [530, 257] on button "Review" at bounding box center [525, 264] width 33 height 15
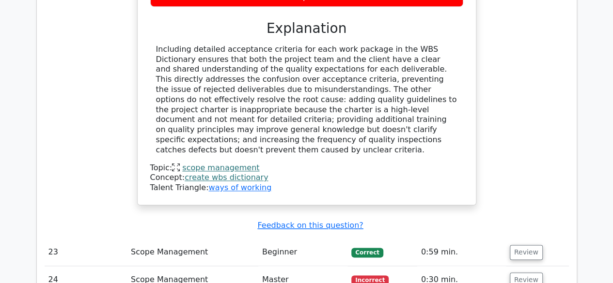
scroll to position [4204, 0]
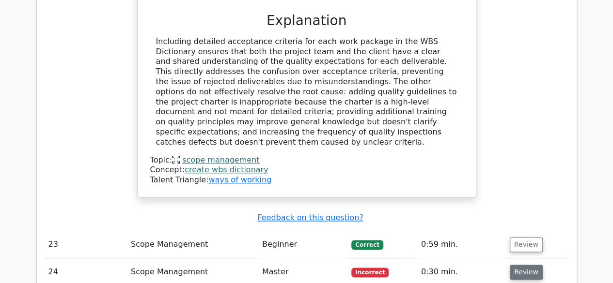
click at [520, 265] on button "Review" at bounding box center [525, 272] width 33 height 15
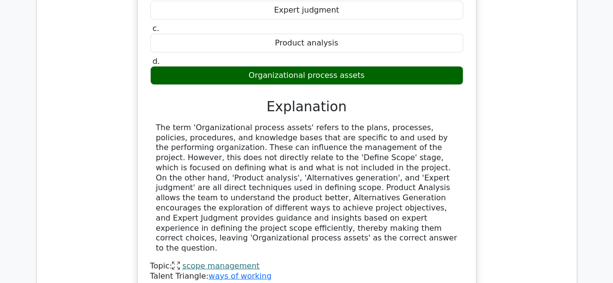
scroll to position [4575, 0]
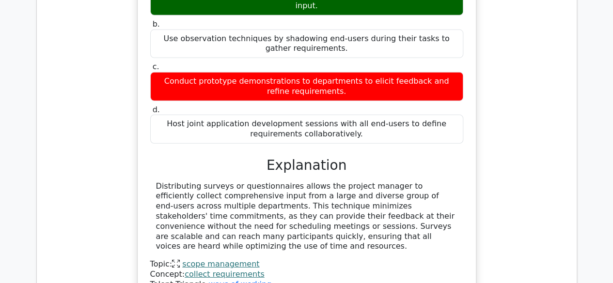
scroll to position [5096, 0]
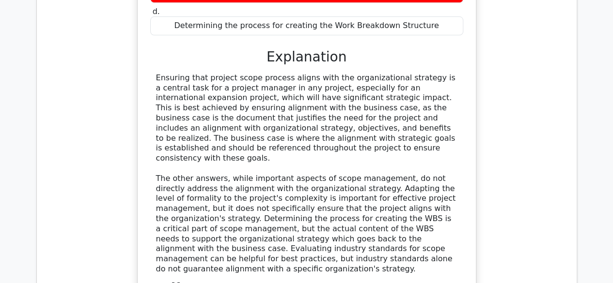
scroll to position [5638, 0]
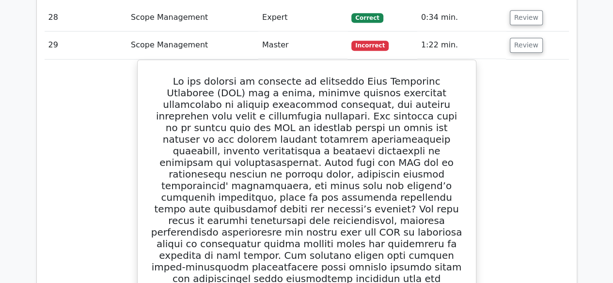
scroll to position [5974, 0]
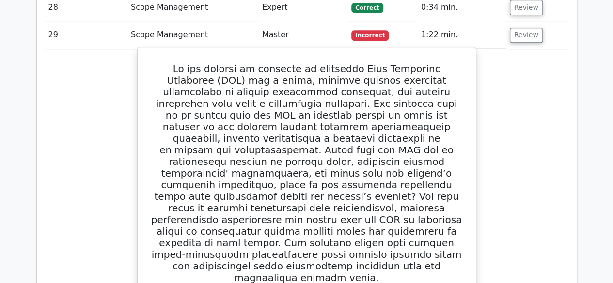
copy div "Develop a layered WBS with defined control points."
drag, startPoint x: 215, startPoint y: 120, endPoint x: 416, endPoint y: 117, distance: 201.0
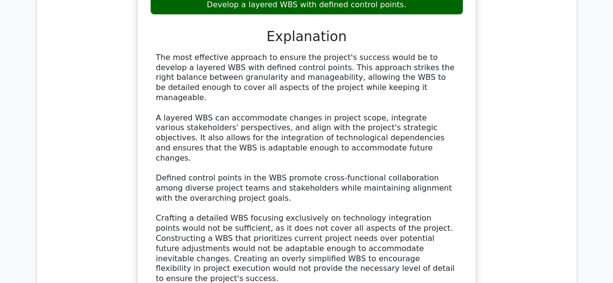
scroll to position [6367, 0]
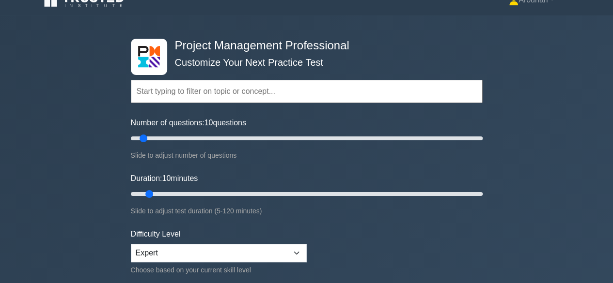
scroll to position [19, 0]
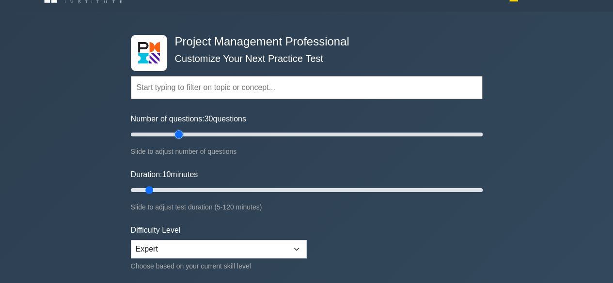
drag, startPoint x: 142, startPoint y: 134, endPoint x: 181, endPoint y: 135, distance: 38.8
type input "30"
click at [181, 135] on input "Number of questions: 30 questions" at bounding box center [307, 135] width 352 height 12
drag, startPoint x: 149, startPoint y: 187, endPoint x: 218, endPoint y: 188, distance: 69.3
type input "35"
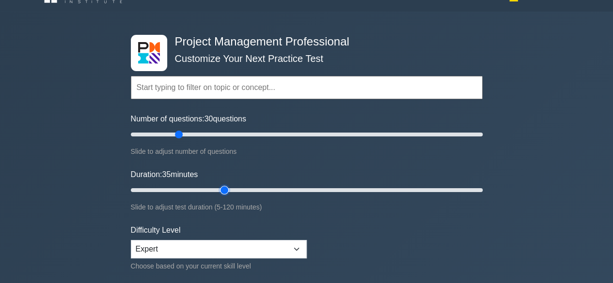
click at [218, 188] on input "Duration: 35 minutes" at bounding box center [307, 191] width 352 height 12
click at [242, 89] on input "text" at bounding box center [307, 87] width 352 height 23
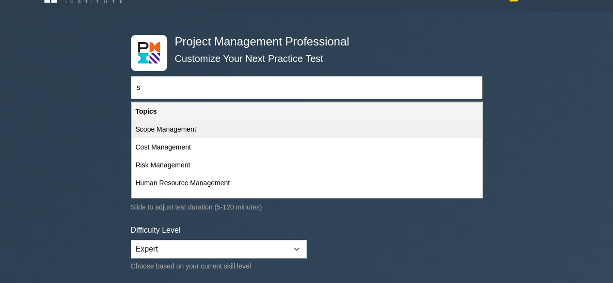
click at [185, 128] on div "Scope Management" at bounding box center [307, 130] width 350 height 18
type input "Scope Management"
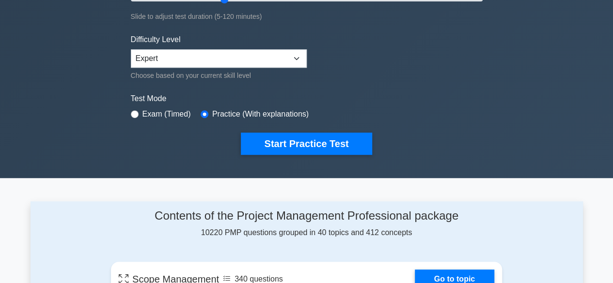
scroll to position [206, 0]
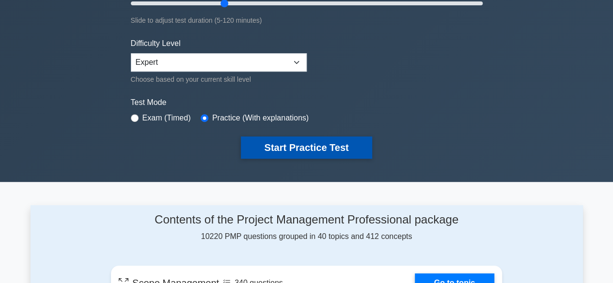
click at [347, 143] on button "Start Practice Test" at bounding box center [306, 148] width 131 height 22
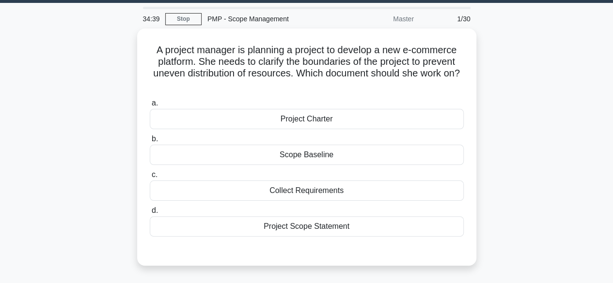
scroll to position [28, 0]
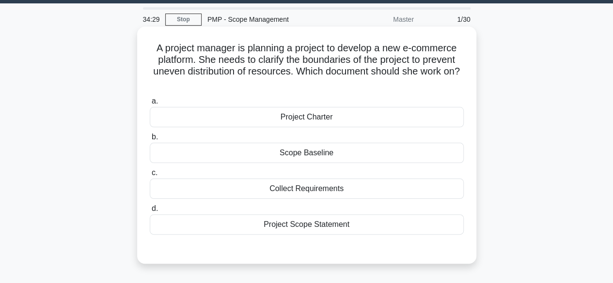
click at [326, 224] on div "Project Scope Statement" at bounding box center [307, 225] width 314 height 20
click at [150, 212] on input "d. Project Scope Statement" at bounding box center [150, 209] width 0 height 6
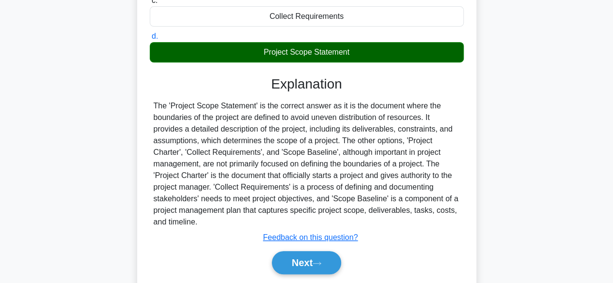
scroll to position [221, 0]
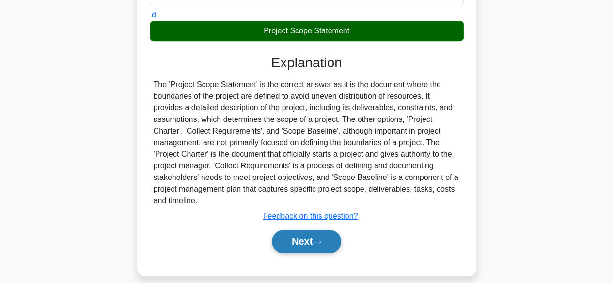
click at [312, 234] on button "Next" at bounding box center [306, 241] width 69 height 23
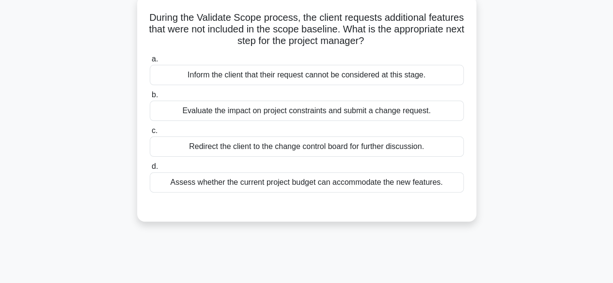
scroll to position [37, 0]
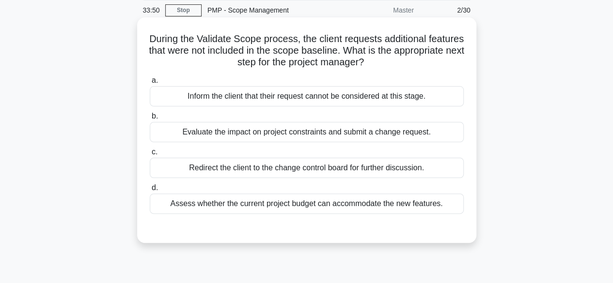
click at [330, 136] on div "Evaluate the impact on project constraints and submit a change request." at bounding box center [307, 132] width 314 height 20
click at [150, 120] on input "b. Evaluate the impact on project constraints and submit a change request." at bounding box center [150, 116] width 0 height 6
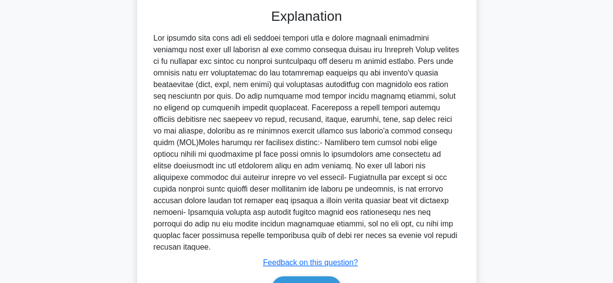
scroll to position [268, 0]
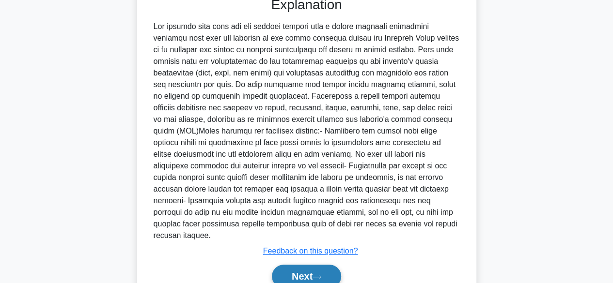
click at [307, 265] on button "Next" at bounding box center [306, 276] width 69 height 23
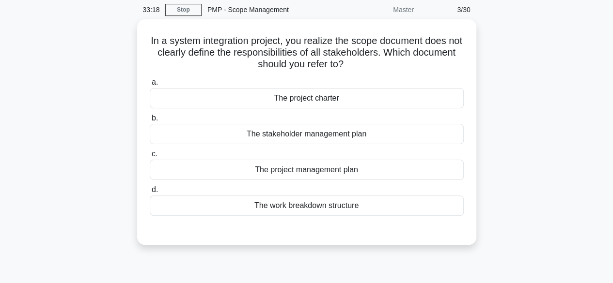
scroll to position [38, 0]
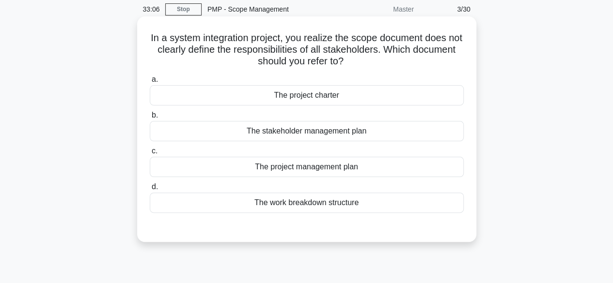
click at [325, 206] on div "The work breakdown structure" at bounding box center [307, 203] width 314 height 20
click at [150, 190] on input "d. The work breakdown structure" at bounding box center [150, 187] width 0 height 6
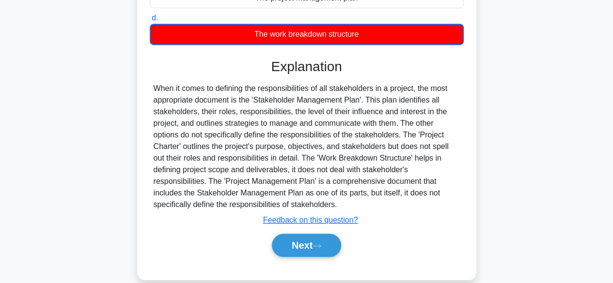
scroll to position [217, 0]
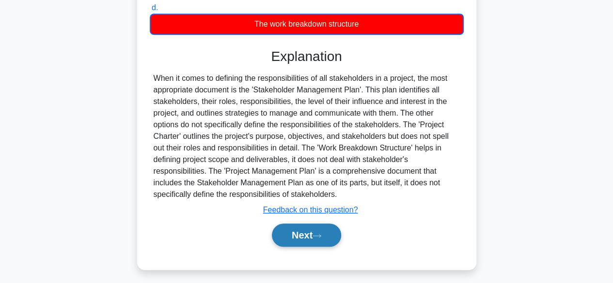
click at [310, 230] on button "Next" at bounding box center [306, 235] width 69 height 23
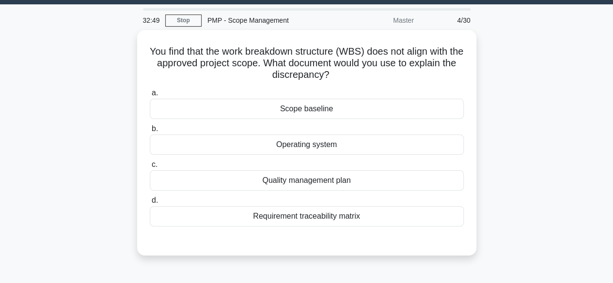
scroll to position [28, 0]
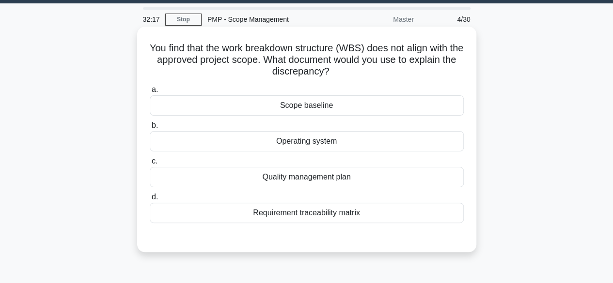
click at [310, 109] on div "Scope baseline" at bounding box center [307, 105] width 314 height 20
click at [150, 93] on input "a. Scope baseline" at bounding box center [150, 90] width 0 height 6
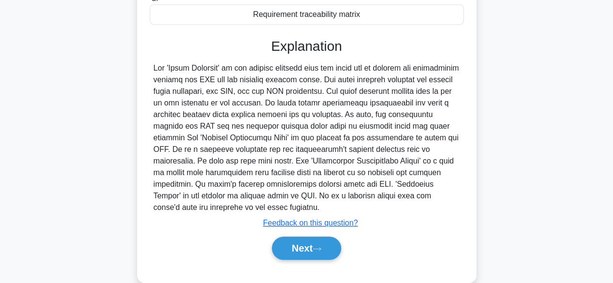
scroll to position [243, 0]
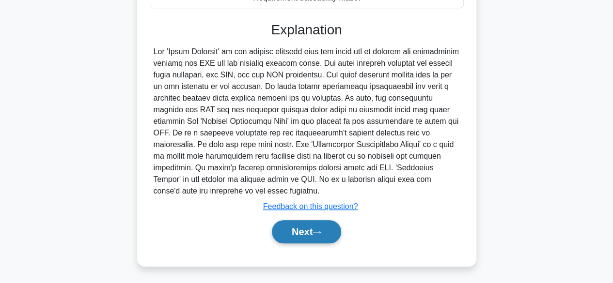
click at [328, 233] on button "Next" at bounding box center [306, 231] width 69 height 23
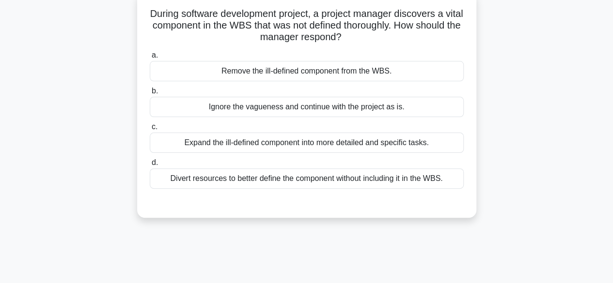
scroll to position [58, 0]
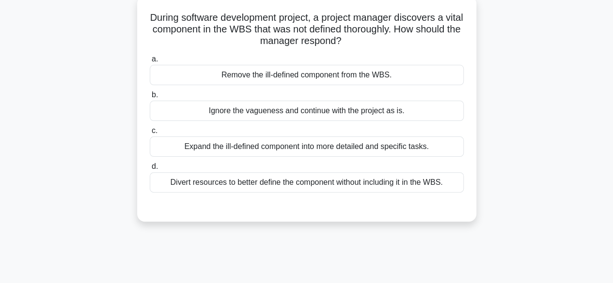
click at [384, 148] on div "Expand the ill-defined component into more detailed and specific tasks." at bounding box center [307, 147] width 314 height 20
click at [150, 134] on input "c. Expand the ill-defined component into more detailed and specific tasks." at bounding box center [150, 131] width 0 height 6
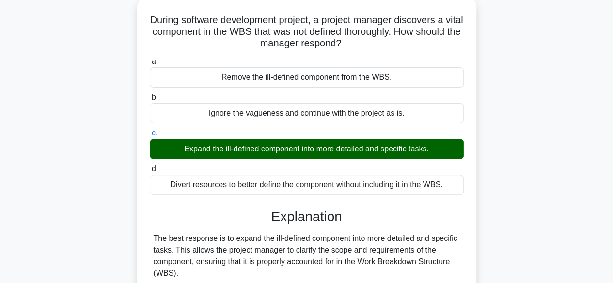
scroll to position [266, 0]
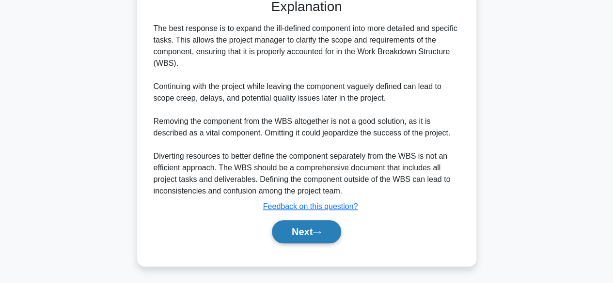
click at [298, 234] on button "Next" at bounding box center [306, 231] width 69 height 23
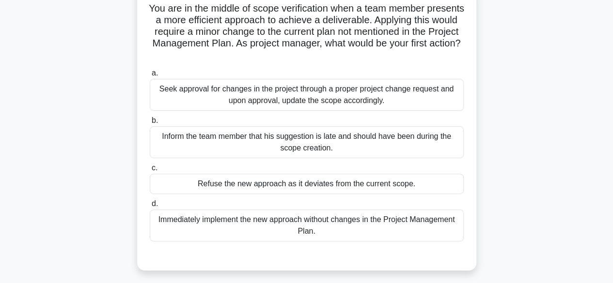
scroll to position [70, 0]
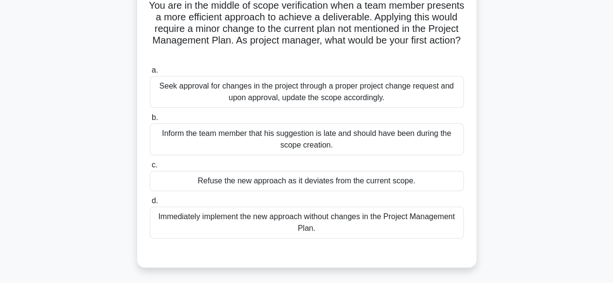
click at [435, 92] on div "Seek approval for changes in the project through a proper project change reques…" at bounding box center [307, 92] width 314 height 32
click at [150, 74] on input "a. Seek approval for changes in the project through a proper project change req…" at bounding box center [150, 70] width 0 height 6
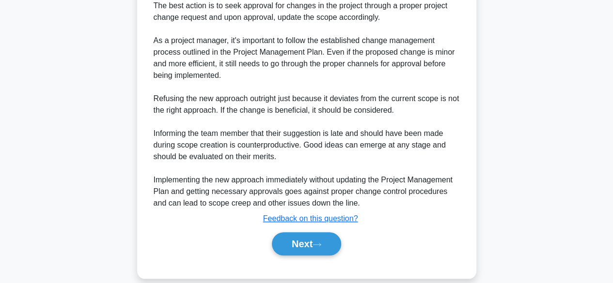
scroll to position [352, 0]
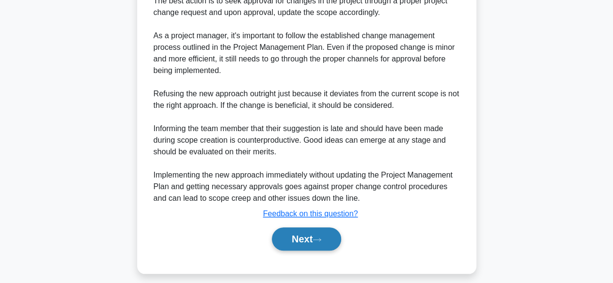
click at [305, 241] on button "Next" at bounding box center [306, 239] width 69 height 23
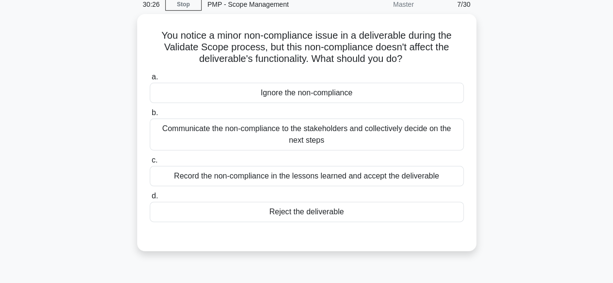
scroll to position [29, 0]
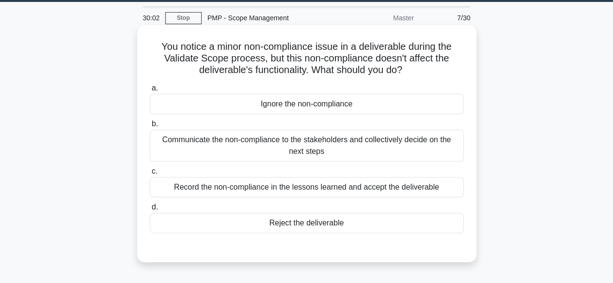
click at [408, 226] on div "Reject the deliverable" at bounding box center [307, 223] width 314 height 20
click at [150, 211] on input "d. Reject the deliverable" at bounding box center [150, 207] width 0 height 6
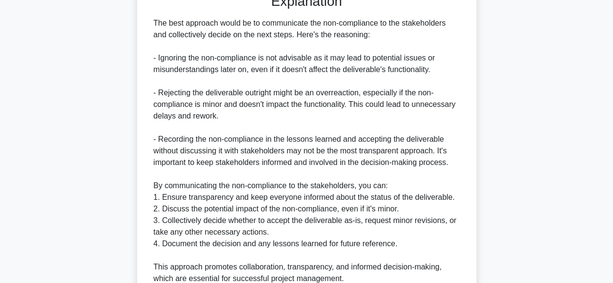
scroll to position [372, 0]
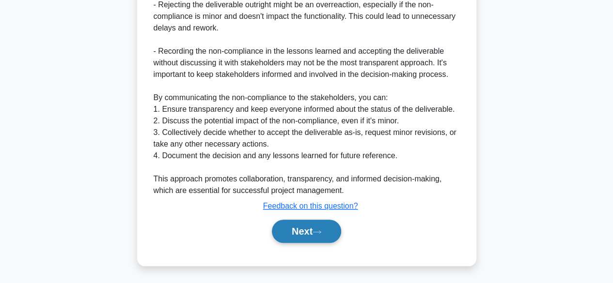
click at [308, 228] on button "Next" at bounding box center [306, 231] width 69 height 23
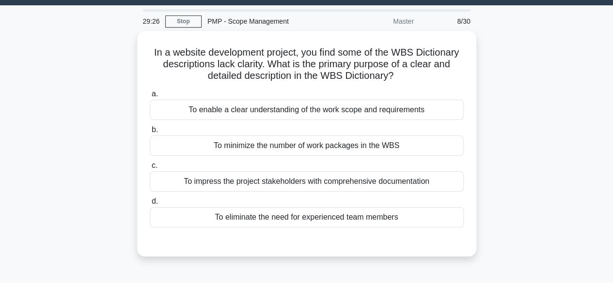
scroll to position [26, 0]
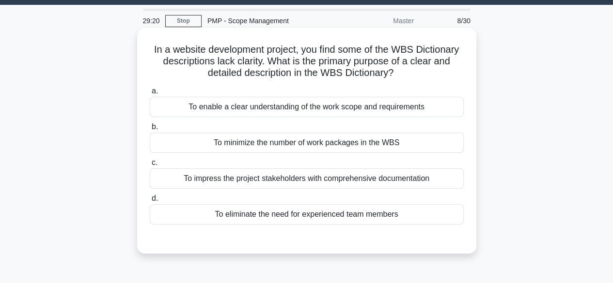
click at [358, 113] on div "To enable a clear understanding of the work scope and requirements" at bounding box center [307, 107] width 314 height 20
click at [150, 94] on input "a. To enable a clear understanding of the work scope and requirements" at bounding box center [150, 91] width 0 height 6
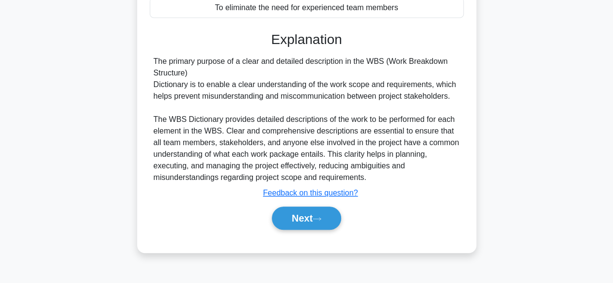
scroll to position [236, 0]
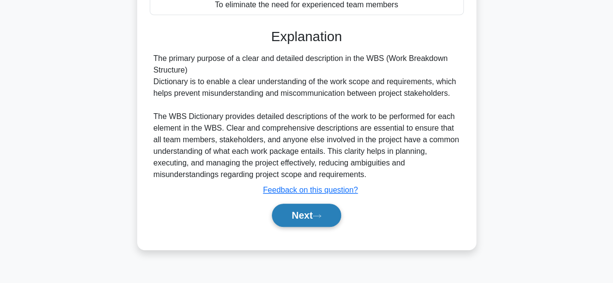
click at [299, 215] on button "Next" at bounding box center [306, 215] width 69 height 23
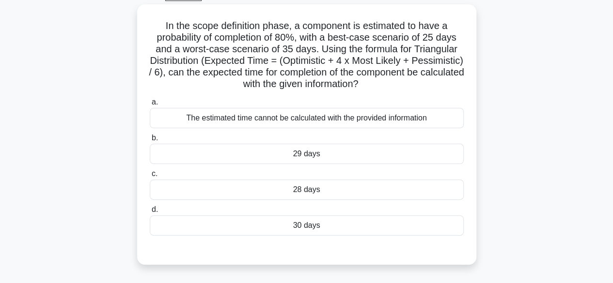
scroll to position [53, 0]
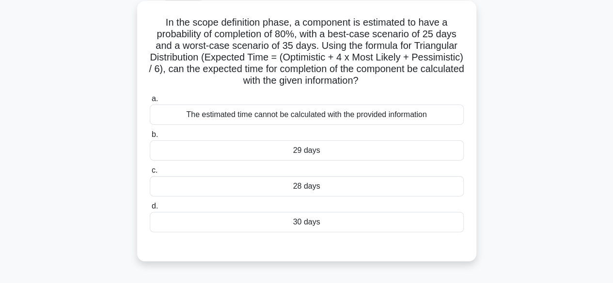
click at [317, 187] on div "28 days" at bounding box center [307, 186] width 314 height 20
click at [150, 174] on input "c. 28 days" at bounding box center [150, 171] width 0 height 6
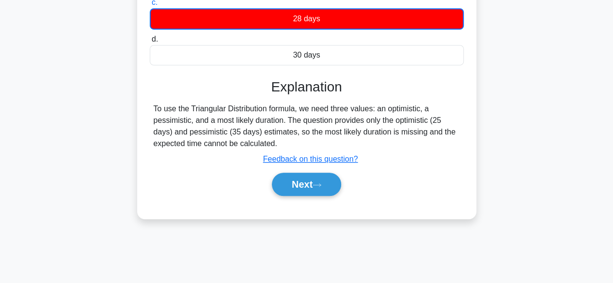
scroll to position [226, 0]
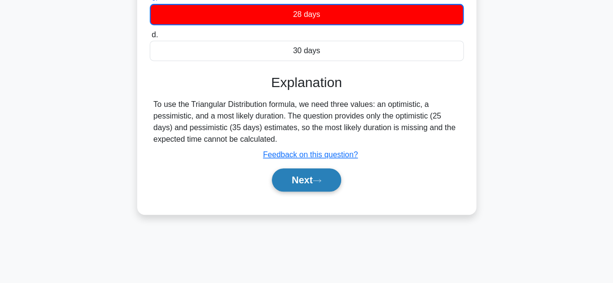
click at [332, 180] on button "Next" at bounding box center [306, 180] width 69 height 23
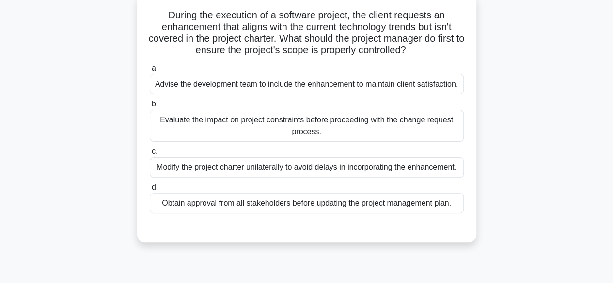
scroll to position [65, 0]
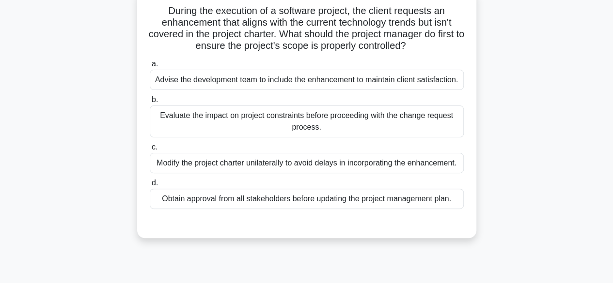
click at [441, 124] on div "Evaluate the impact on project constraints before proceeding with the change re…" at bounding box center [307, 122] width 314 height 32
click at [150, 103] on input "b. Evaluate the impact on project constraints before proceeding with the change…" at bounding box center [150, 100] width 0 height 6
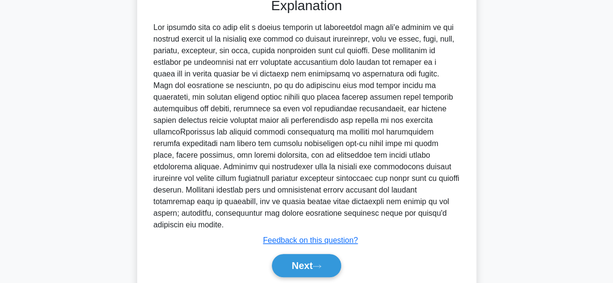
scroll to position [294, 0]
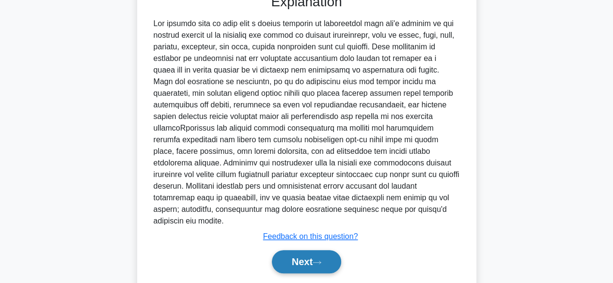
click at [307, 250] on button "Next" at bounding box center [306, 261] width 69 height 23
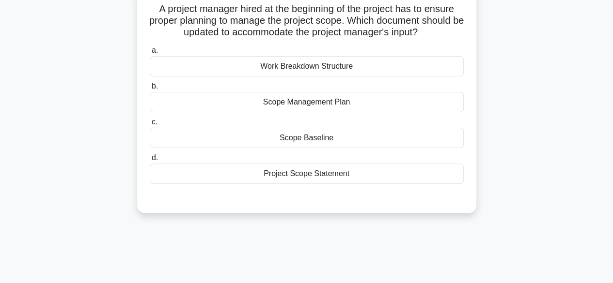
scroll to position [71, 0]
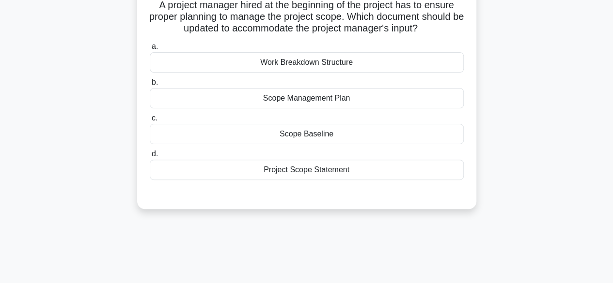
click at [366, 103] on div "Scope Management Plan" at bounding box center [307, 98] width 314 height 20
click at [150, 86] on input "b. Scope Management Plan" at bounding box center [150, 82] width 0 height 6
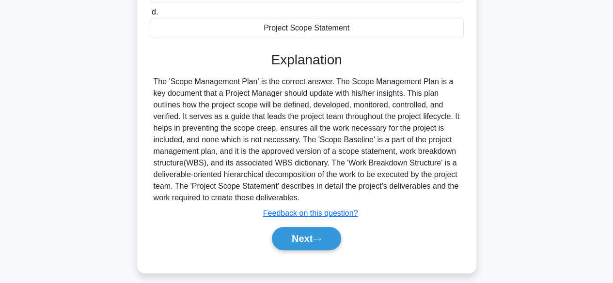
scroll to position [240, 0]
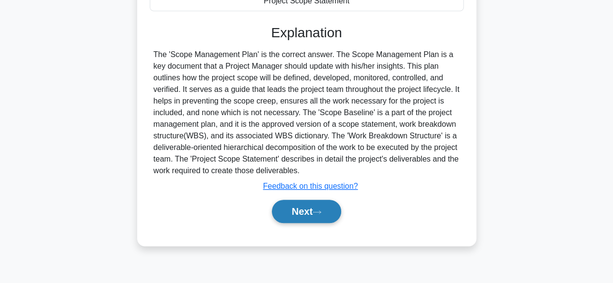
click at [313, 217] on button "Next" at bounding box center [306, 211] width 69 height 23
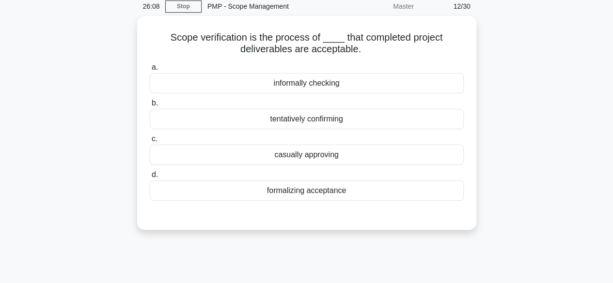
scroll to position [40, 0]
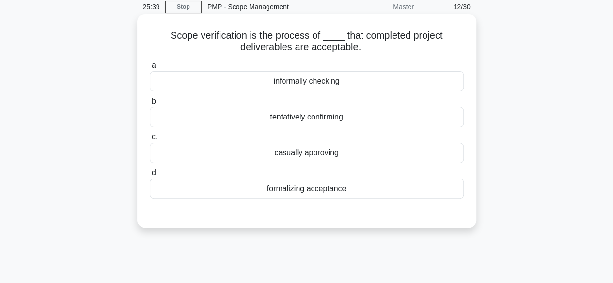
click at [338, 189] on div "formalizing acceptance" at bounding box center [307, 189] width 314 height 20
click at [150, 176] on input "d. formalizing acceptance" at bounding box center [150, 173] width 0 height 6
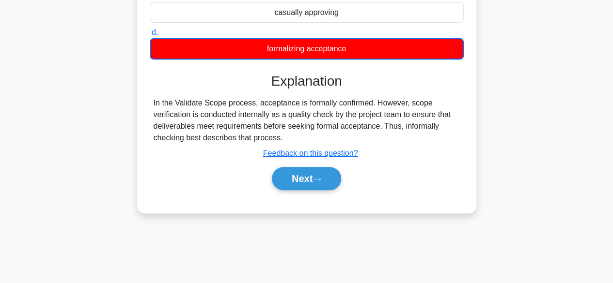
scroll to position [186, 0]
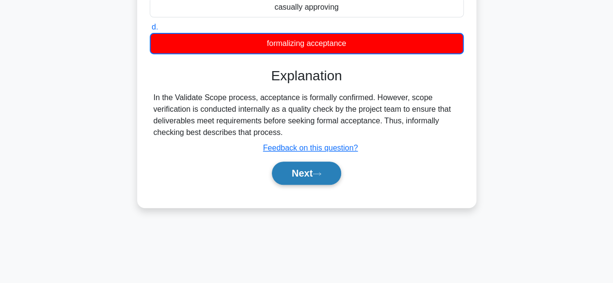
click at [326, 168] on button "Next" at bounding box center [306, 173] width 69 height 23
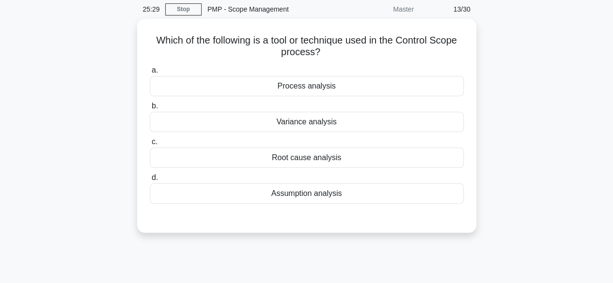
scroll to position [42, 0]
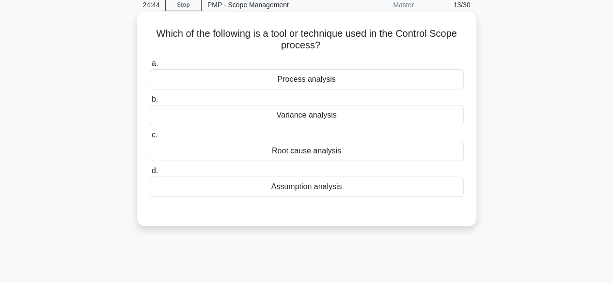
click at [292, 117] on div "Variance analysis" at bounding box center [307, 115] width 314 height 20
click at [150, 103] on input "b. Variance analysis" at bounding box center [150, 99] width 0 height 6
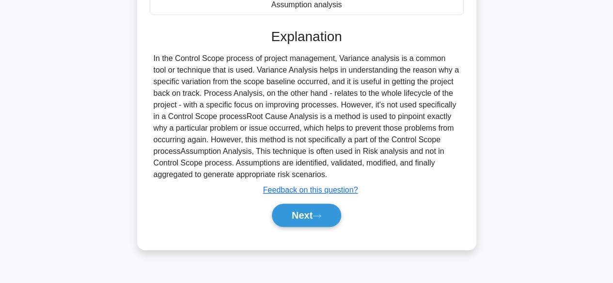
scroll to position [225, 0]
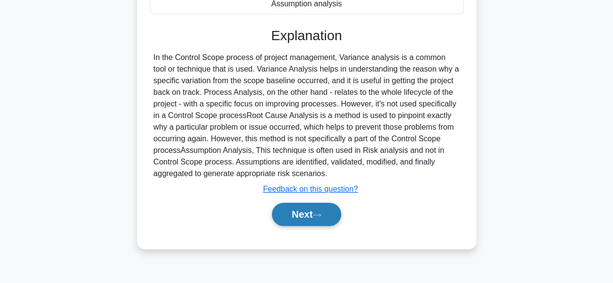
click at [311, 208] on button "Next" at bounding box center [306, 214] width 69 height 23
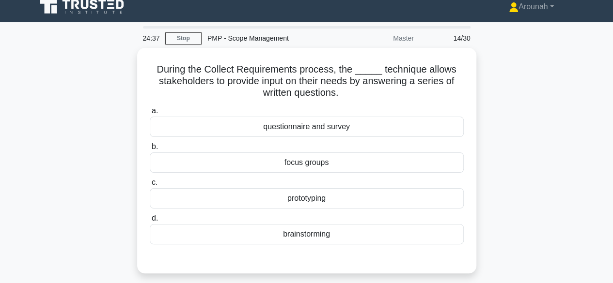
scroll to position [0, 0]
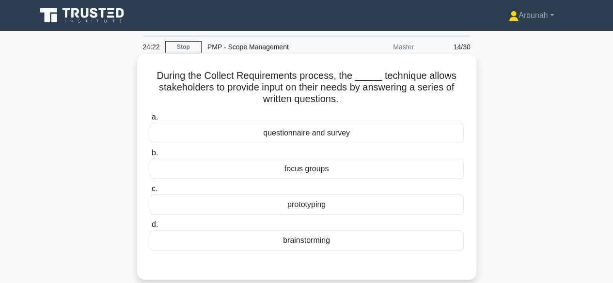
drag, startPoint x: 418, startPoint y: 136, endPoint x: 372, endPoint y: 132, distance: 46.7
click at [372, 132] on div "questionnaire and survey" at bounding box center [307, 133] width 314 height 20
click at [150, 121] on input "a. questionnaire and survey" at bounding box center [150, 117] width 0 height 6
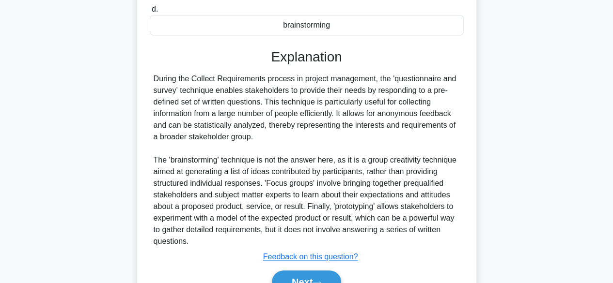
scroll to position [266, 0]
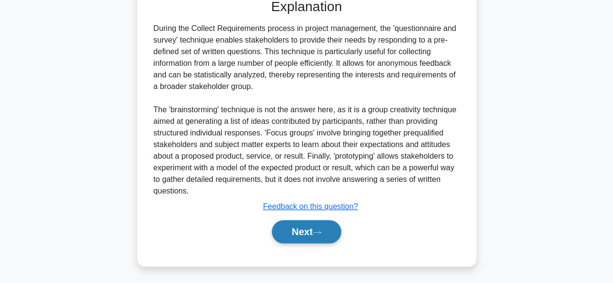
click at [321, 225] on button "Next" at bounding box center [306, 231] width 69 height 23
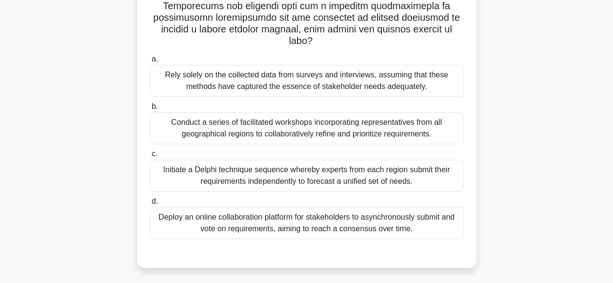
scroll to position [226, 0]
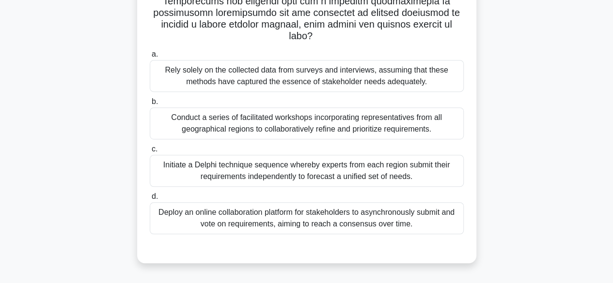
click at [337, 130] on div "Conduct a series of facilitated workshops incorporating representatives from al…" at bounding box center [307, 124] width 314 height 32
click at [150, 105] on input "b. Conduct a series of facilitated workshops incorporating representatives from…" at bounding box center [150, 102] width 0 height 6
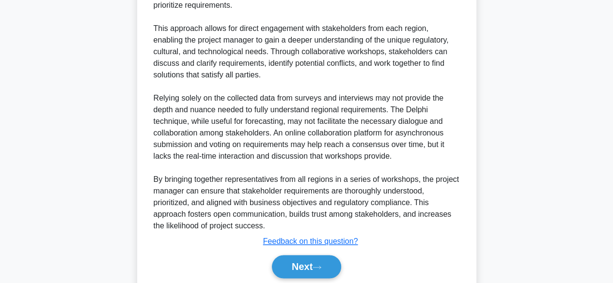
scroll to position [556, 0]
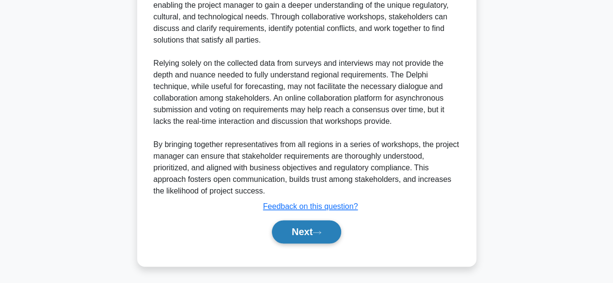
click at [316, 230] on button "Next" at bounding box center [306, 231] width 69 height 23
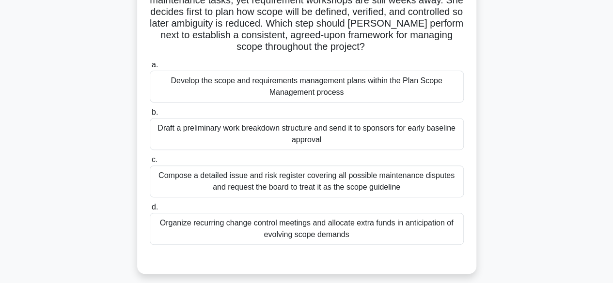
scroll to position [113, 0]
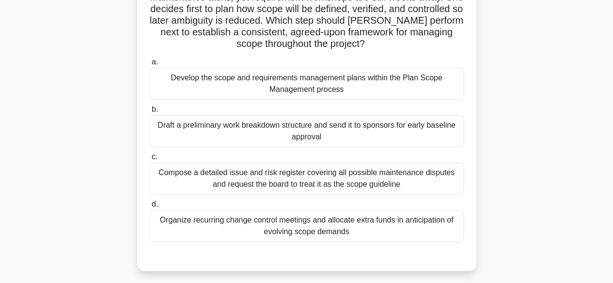
click at [331, 87] on div "Develop the scope and requirements management plans within the Plan Scope Manag…" at bounding box center [307, 84] width 314 height 32
click at [150, 65] on input "a. Develop the scope and requirements management plans within the Plan Scope Ma…" at bounding box center [150, 62] width 0 height 6
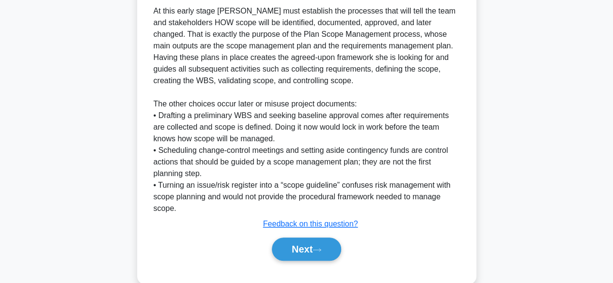
scroll to position [405, 0]
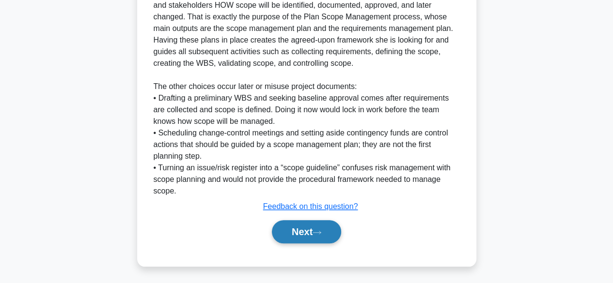
click at [300, 234] on button "Next" at bounding box center [306, 231] width 69 height 23
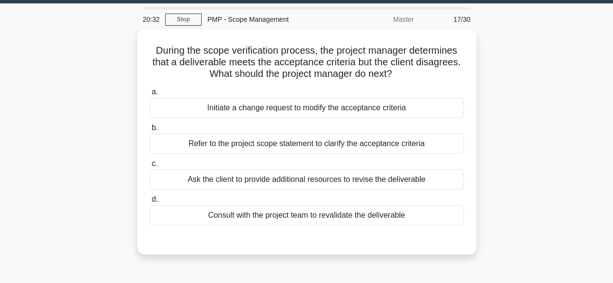
scroll to position [27, 0]
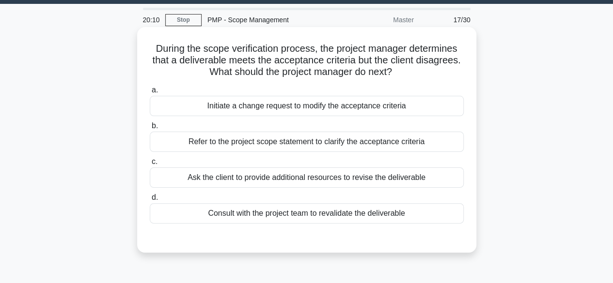
click at [416, 147] on div "Refer to the project scope statement to clarify the acceptance criteria" at bounding box center [307, 142] width 314 height 20
click at [150, 129] on input "b. Refer to the project scope statement to clarify the acceptance criteria" at bounding box center [150, 126] width 0 height 6
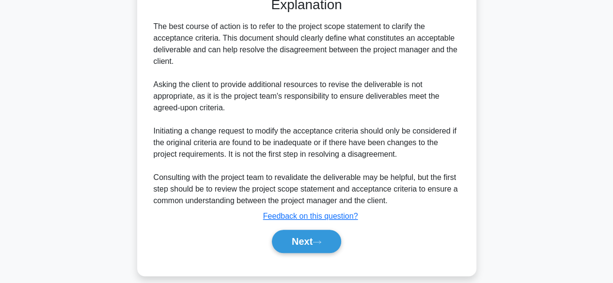
scroll to position [277, 0]
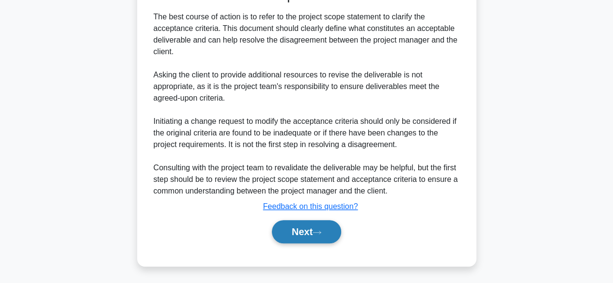
click at [309, 238] on button "Next" at bounding box center [306, 231] width 69 height 23
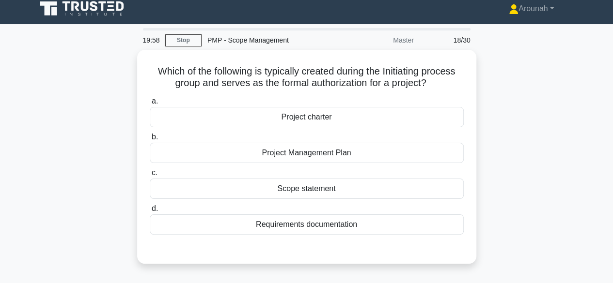
scroll to position [8, 0]
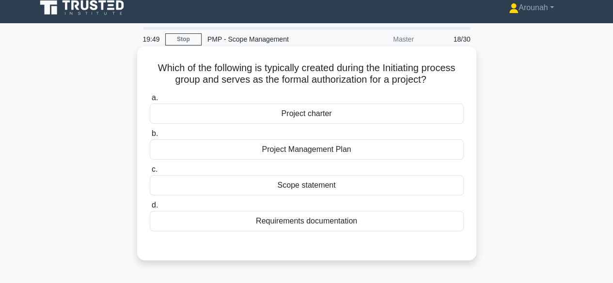
click at [355, 108] on div "Project charter" at bounding box center [307, 114] width 314 height 20
click at [150, 101] on input "a. Project charter" at bounding box center [150, 98] width 0 height 6
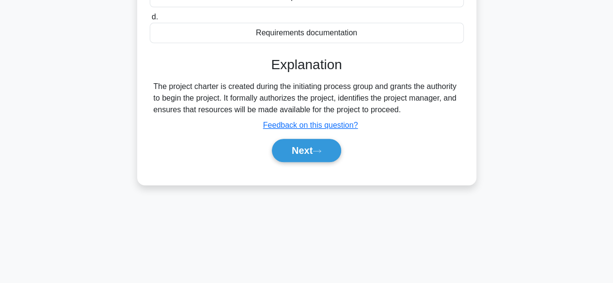
scroll to position [201, 0]
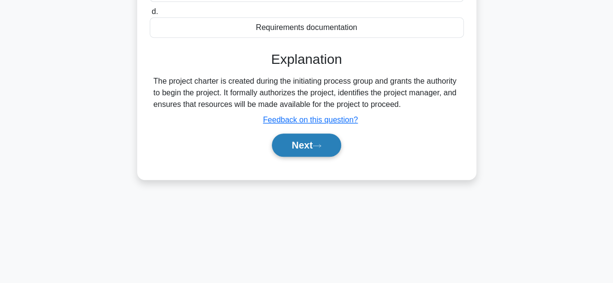
click at [319, 142] on button "Next" at bounding box center [306, 145] width 69 height 23
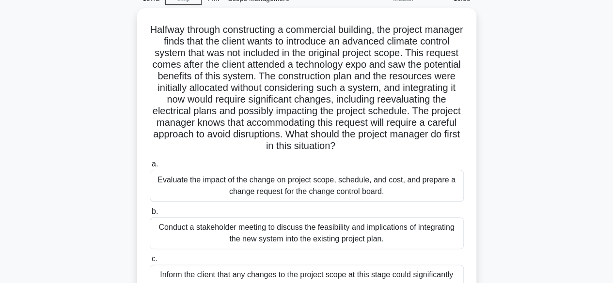
scroll to position [46, 0]
click at [385, 184] on div "Evaluate the impact of the change on project scope, schedule, and cost, and pre…" at bounding box center [307, 186] width 314 height 32
click at [150, 167] on input "a. Evaluate the impact of the change on project scope, schedule, and cost, and …" at bounding box center [150, 164] width 0 height 6
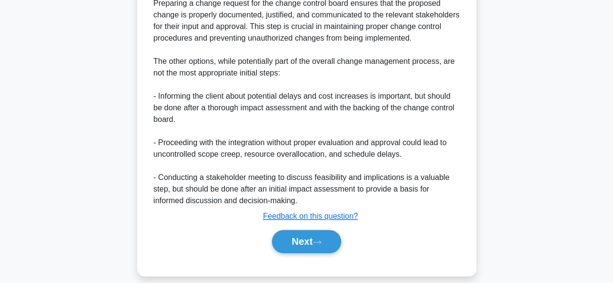
scroll to position [551, 0]
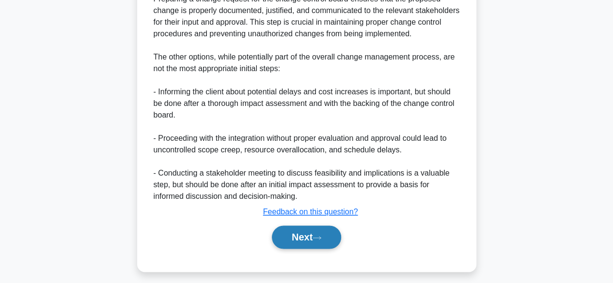
click at [299, 248] on button "Next" at bounding box center [306, 237] width 69 height 23
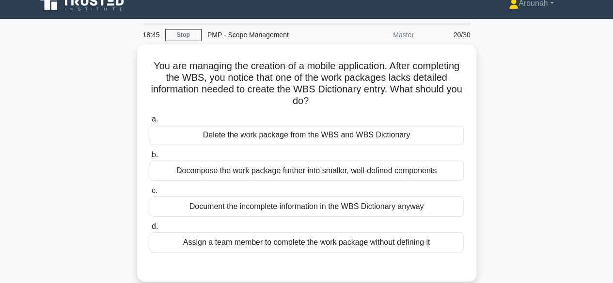
scroll to position [13, 0]
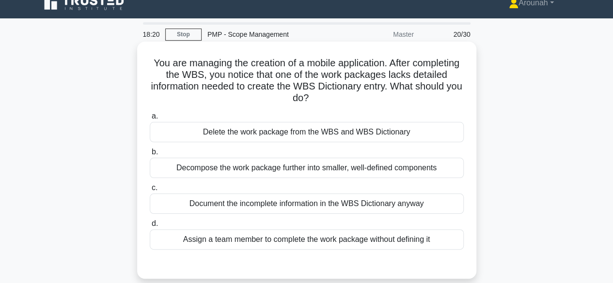
click at [372, 168] on div "Decompose the work package further into smaller, well-defined components" at bounding box center [307, 168] width 314 height 20
click at [150, 155] on input "b. Decompose the work package further into smaller, well-defined components" at bounding box center [150, 152] width 0 height 6
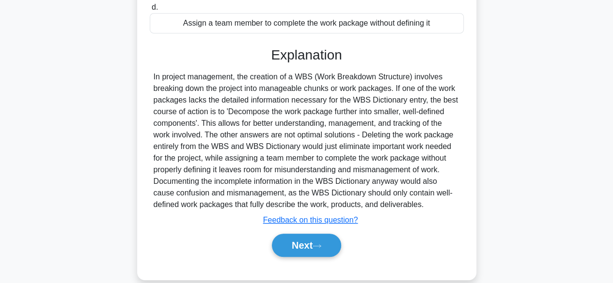
scroll to position [243, 0]
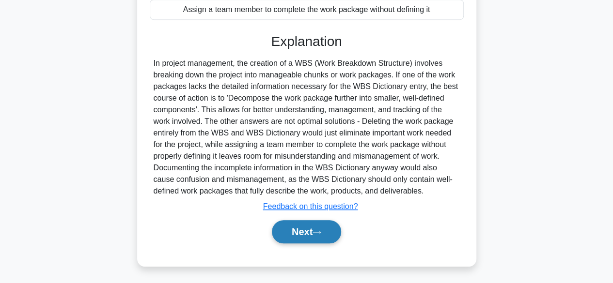
click at [331, 233] on button "Next" at bounding box center [306, 231] width 69 height 23
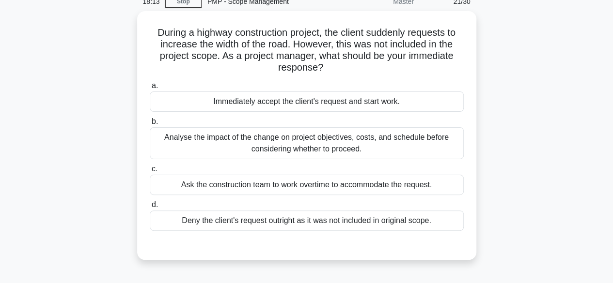
scroll to position [48, 0]
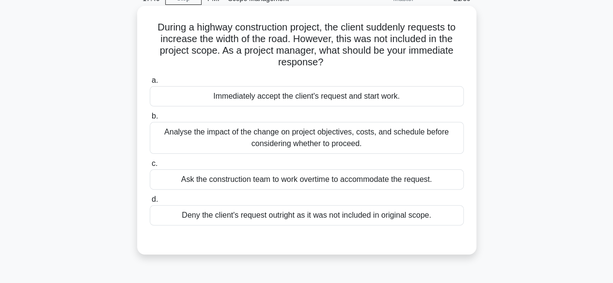
click at [431, 139] on div "Analyse the impact of the change on project objectives, costs, and schedule bef…" at bounding box center [307, 138] width 314 height 32
click at [150, 120] on input "b. Analyse the impact of the change on project objectives, costs, and schedule …" at bounding box center [150, 116] width 0 height 6
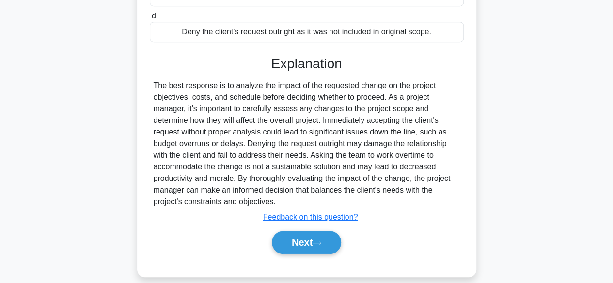
scroll to position [243, 0]
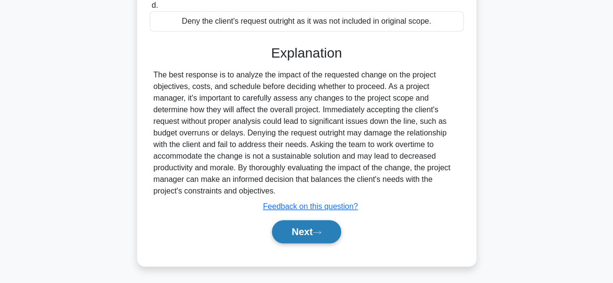
click at [325, 221] on button "Next" at bounding box center [306, 231] width 69 height 23
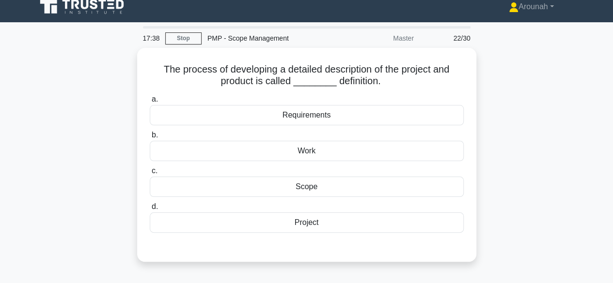
scroll to position [10, 0]
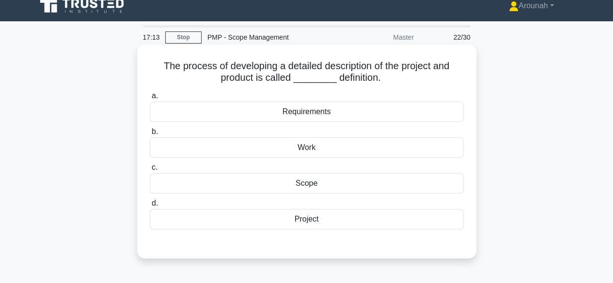
click at [338, 186] on div "Scope" at bounding box center [307, 183] width 314 height 20
click at [150, 171] on input "c. Scope" at bounding box center [150, 168] width 0 height 6
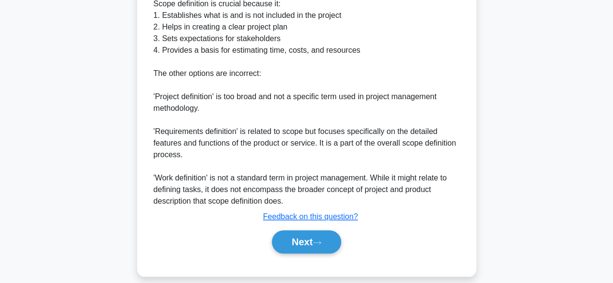
scroll to position [359, 0]
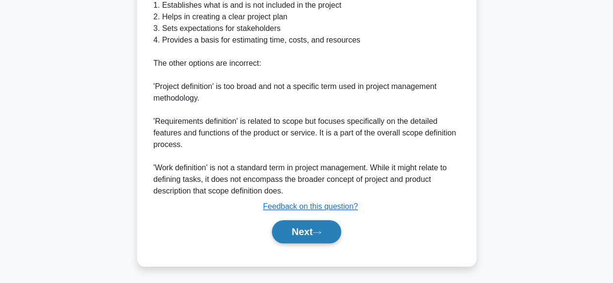
click at [326, 225] on button "Next" at bounding box center [306, 231] width 69 height 23
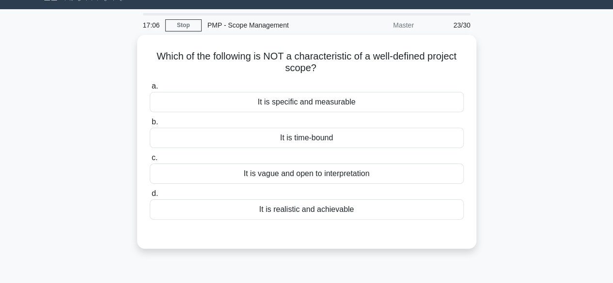
scroll to position [18, 0]
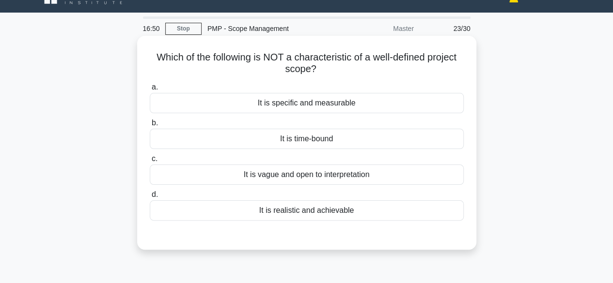
click at [357, 179] on div "It is vague and open to interpretation" at bounding box center [307, 175] width 314 height 20
click at [150, 162] on input "c. It is vague and open to interpretation" at bounding box center [150, 159] width 0 height 6
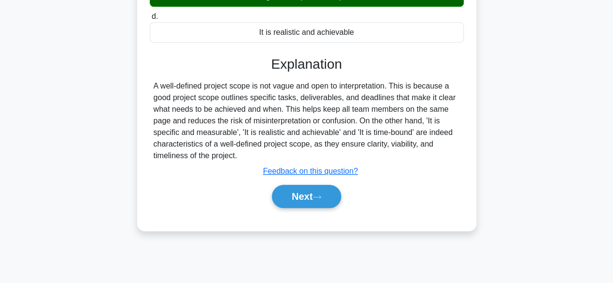
scroll to position [200, 0]
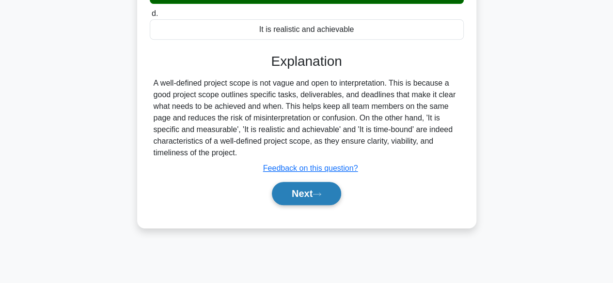
click at [312, 191] on button "Next" at bounding box center [306, 193] width 69 height 23
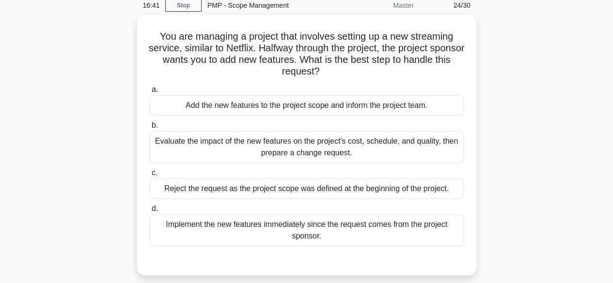
scroll to position [43, 0]
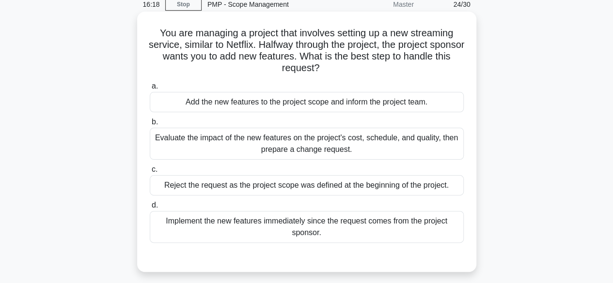
click at [355, 141] on div "Evaluate the impact of the new features on the project's cost, schedule, and qu…" at bounding box center [307, 144] width 314 height 32
click at [150, 125] on input "b. Evaluate the impact of the new features on the project's cost, schedule, and…" at bounding box center [150, 122] width 0 height 6
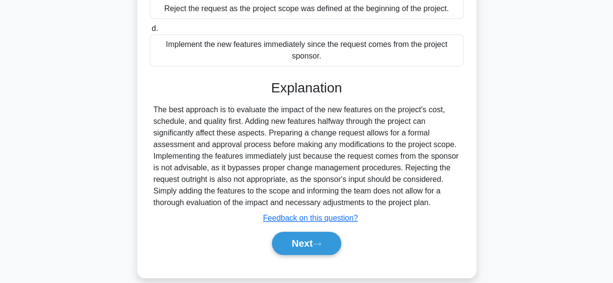
scroll to position [225, 0]
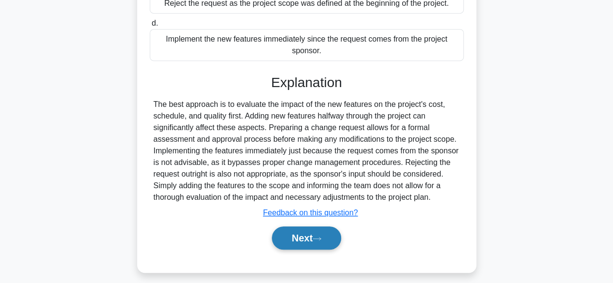
click at [321, 237] on icon at bounding box center [316, 238] width 9 height 5
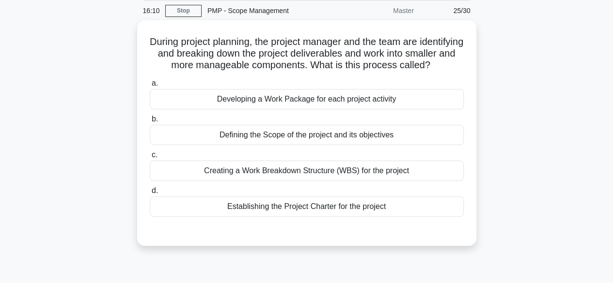
scroll to position [37, 0]
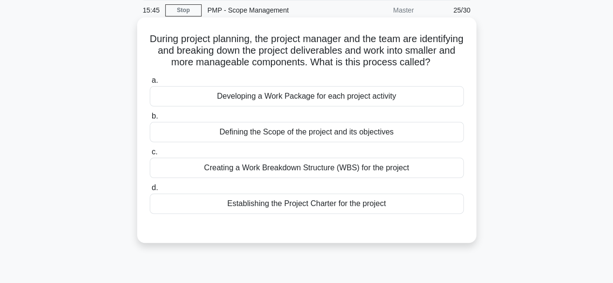
click at [355, 107] on div "Developing a Work Package for each project activity" at bounding box center [307, 96] width 314 height 20
click at [150, 84] on input "a. Developing a Work Package for each project activity" at bounding box center [150, 80] width 0 height 6
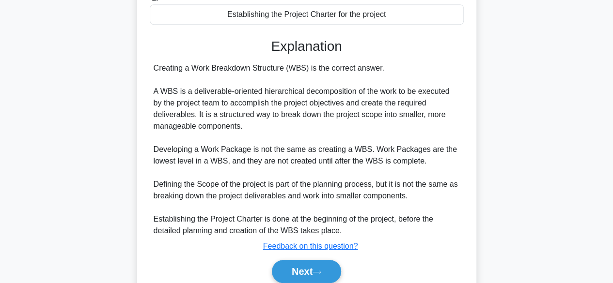
scroll to position [279, 0]
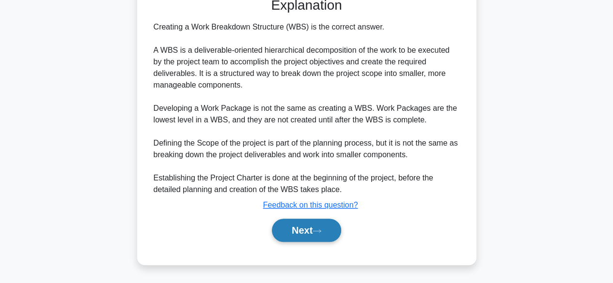
click at [324, 235] on button "Next" at bounding box center [306, 230] width 69 height 23
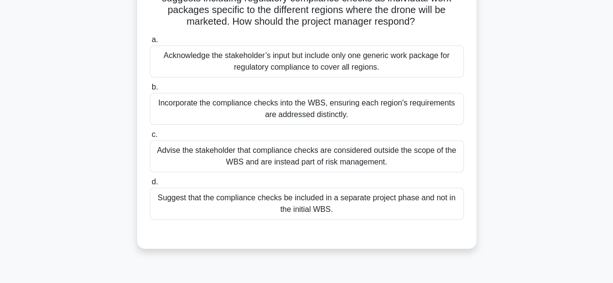
scroll to position [105, 0]
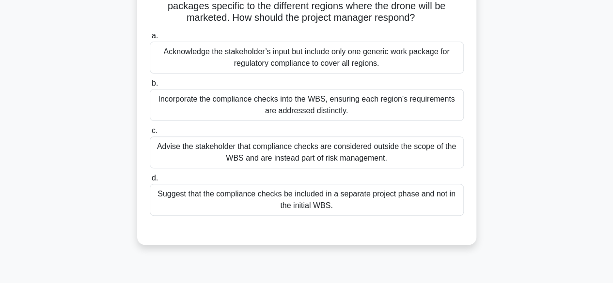
click at [360, 157] on div "Advise the stakeholder that compliance checks are considered outside the scope …" at bounding box center [307, 153] width 314 height 32
click at [150, 134] on input "c. Advise the stakeholder that compliance checks are considered outside the sco…" at bounding box center [150, 131] width 0 height 6
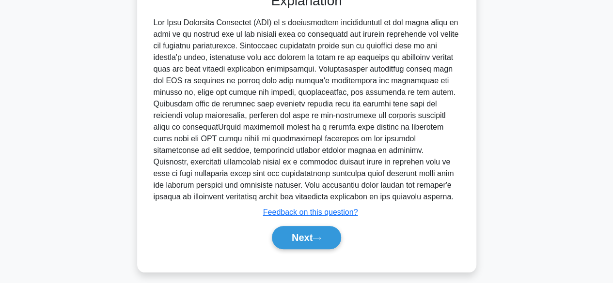
scroll to position [349, 0]
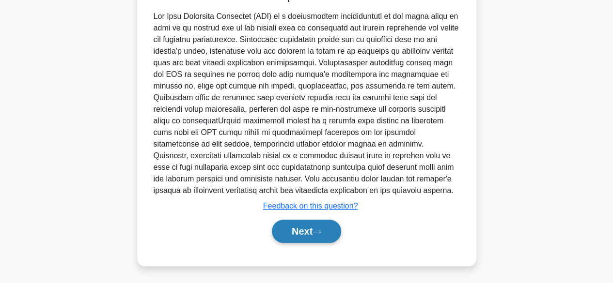
click at [305, 227] on button "Next" at bounding box center [306, 231] width 69 height 23
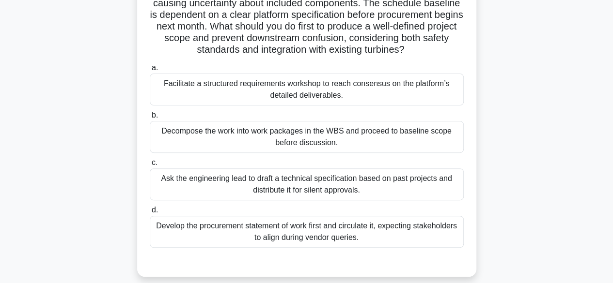
scroll to position [98, 0]
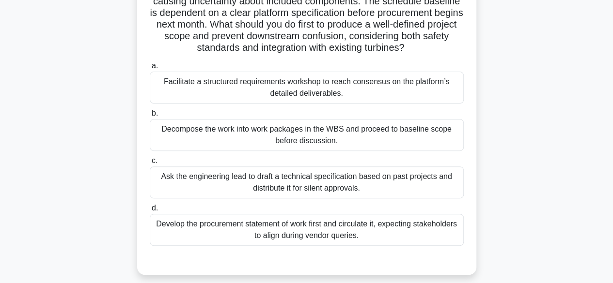
click at [429, 134] on div "Decompose the work into work packages in the WBS and proceed to baseline scope …" at bounding box center [307, 135] width 314 height 32
click at [150, 117] on input "b. Decompose the work into work packages in the WBS and proceed to baseline sco…" at bounding box center [150, 113] width 0 height 6
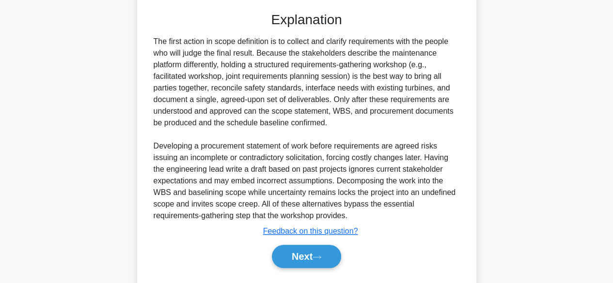
scroll to position [372, 0]
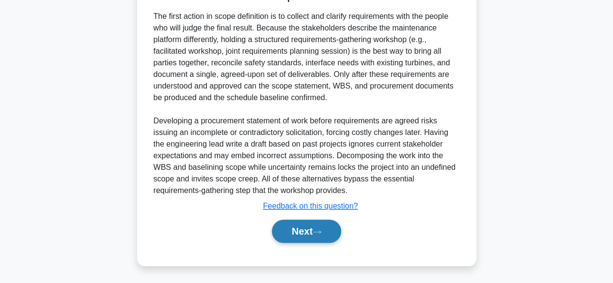
click at [336, 231] on button "Next" at bounding box center [306, 231] width 69 height 23
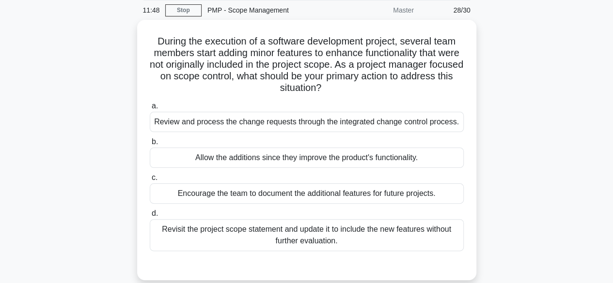
scroll to position [38, 0]
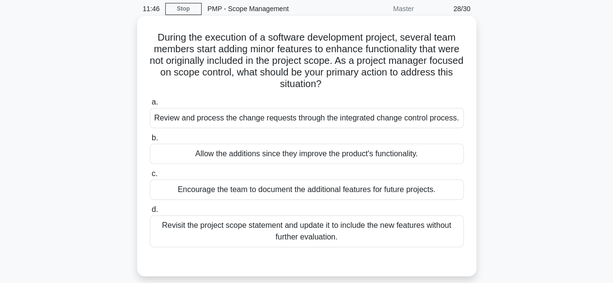
click at [335, 120] on div "Review and process the change requests through the integrated change control pr…" at bounding box center [307, 118] width 314 height 20
click at [150, 106] on input "a. Review and process the change requests through the integrated change control…" at bounding box center [150, 102] width 0 height 6
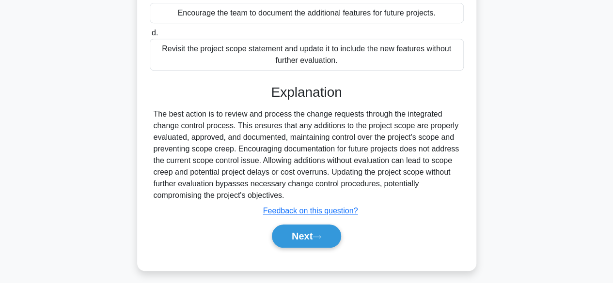
scroll to position [231, 0]
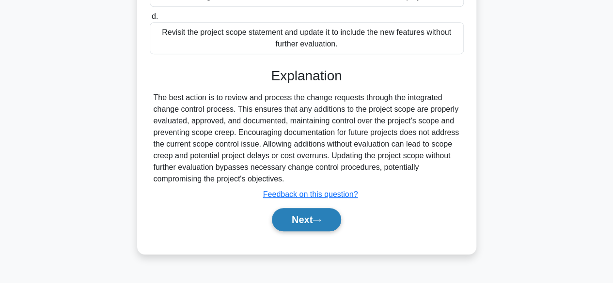
click at [302, 231] on button "Next" at bounding box center [306, 219] width 69 height 23
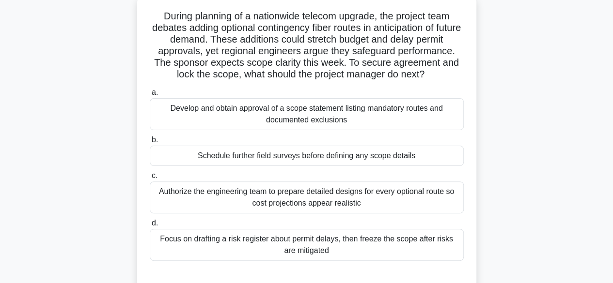
scroll to position [42, 0]
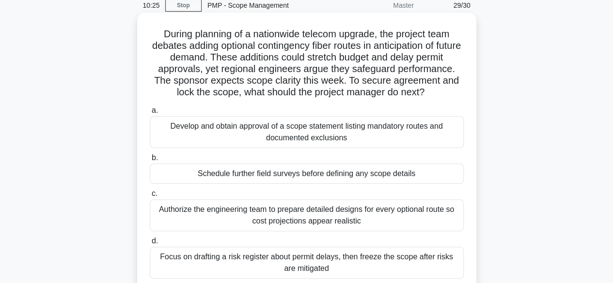
click at [327, 140] on div "Develop and obtain approval of a scope statement listing mandatory routes and d…" at bounding box center [307, 132] width 314 height 32
click at [150, 114] on input "a. Develop and obtain approval of a scope statement listing mandatory routes an…" at bounding box center [150, 111] width 0 height 6
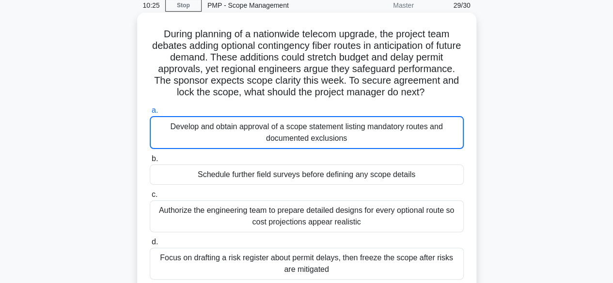
click at [327, 140] on div "Develop and obtain approval of a scope statement listing mandatory routes and d…" at bounding box center [307, 132] width 314 height 33
click at [150, 114] on input "a. Develop and obtain approval of a scope statement listing mandatory routes an…" at bounding box center [150, 111] width 0 height 6
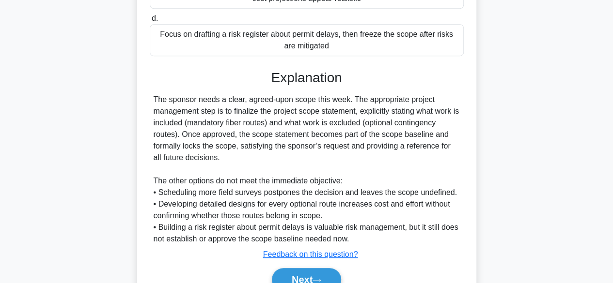
scroll to position [312, 0]
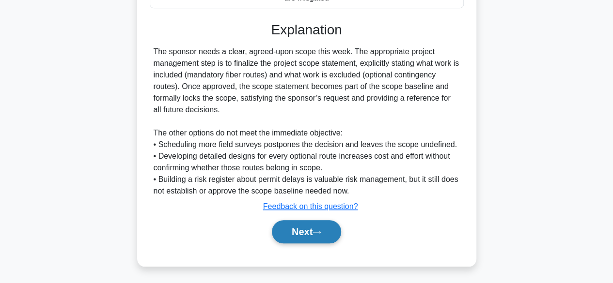
click at [313, 230] on button "Next" at bounding box center [306, 231] width 69 height 23
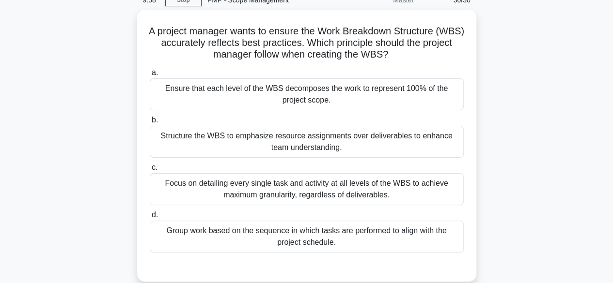
scroll to position [48, 0]
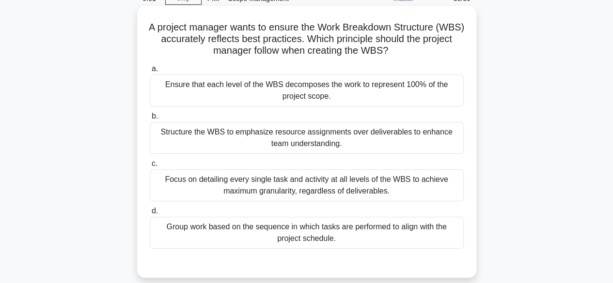
click at [361, 100] on div "Ensure that each level of the WBS decomposes the work to represent 100% of the …" at bounding box center [307, 91] width 314 height 32
click at [150, 72] on input "a. Ensure that each level of the WBS decomposes the work to represent 100% of t…" at bounding box center [150, 69] width 0 height 6
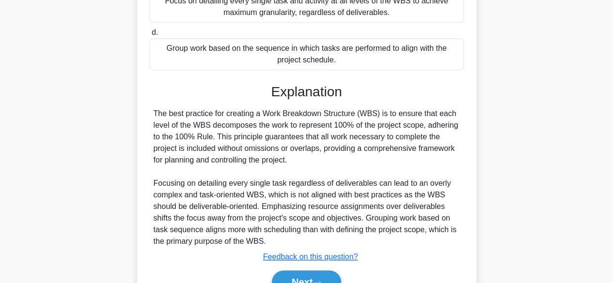
scroll to position [277, 0]
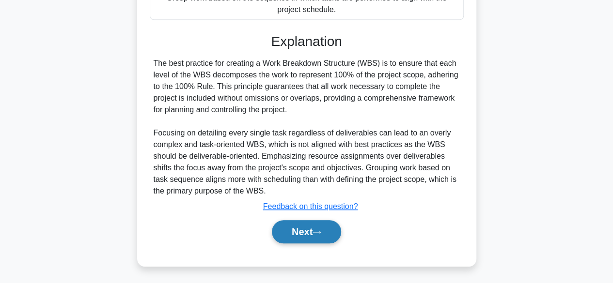
click at [288, 231] on button "Next" at bounding box center [306, 231] width 69 height 23
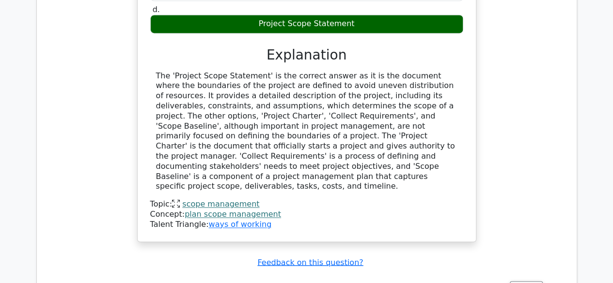
scroll to position [791, 0]
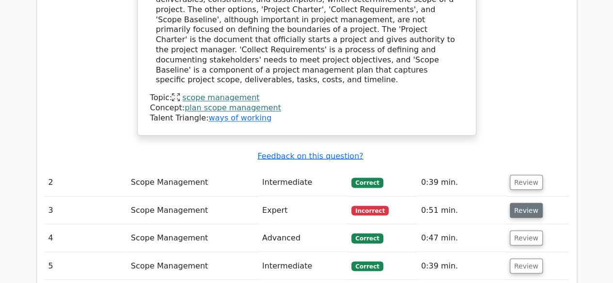
click at [517, 203] on button "Review" at bounding box center [525, 210] width 33 height 15
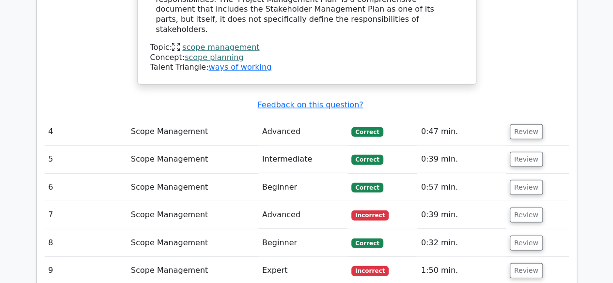
scroll to position [1339, 0]
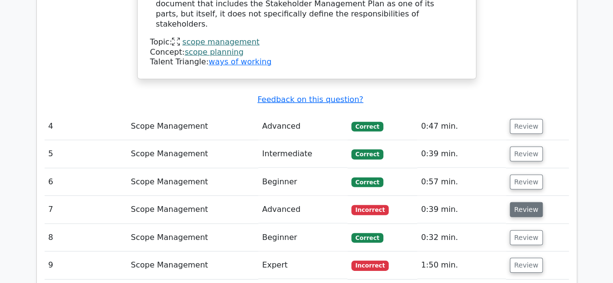
click at [530, 202] on button "Review" at bounding box center [525, 209] width 33 height 15
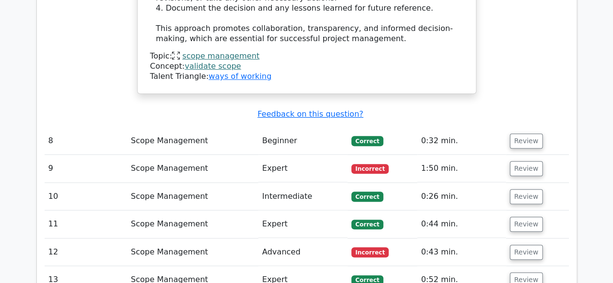
scroll to position [2047, 0]
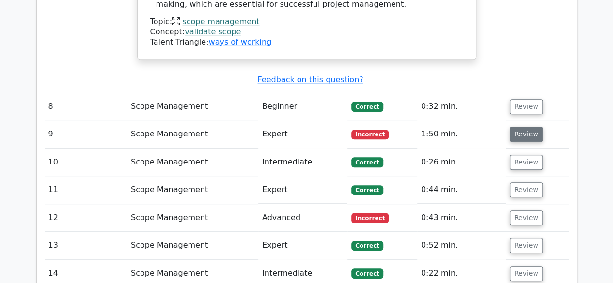
click at [531, 127] on button "Review" at bounding box center [525, 134] width 33 height 15
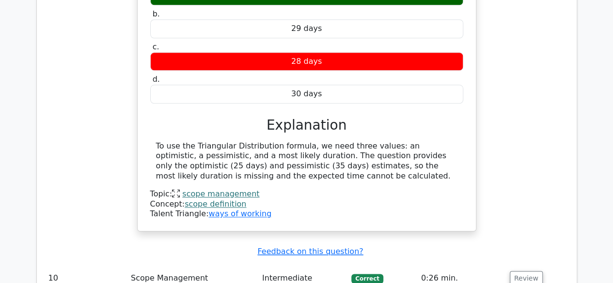
scroll to position [2356, 0]
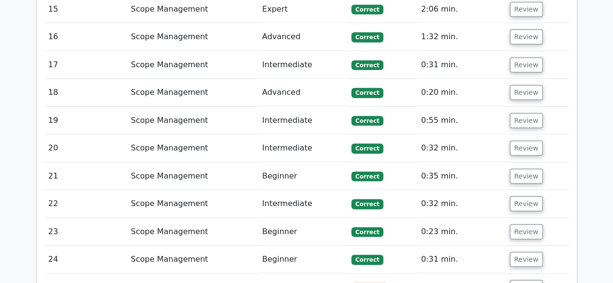
scroll to position [3075, 0]
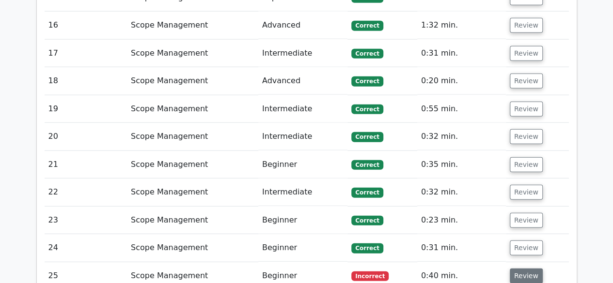
click at [532, 269] on button "Review" at bounding box center [525, 276] width 33 height 15
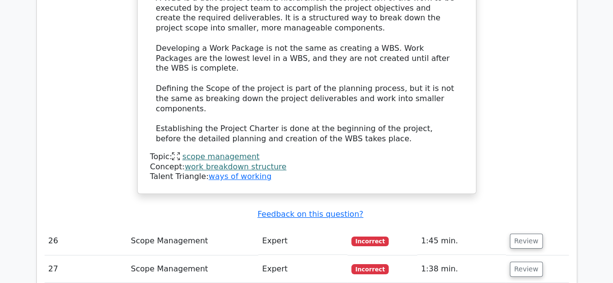
scroll to position [3643, 0]
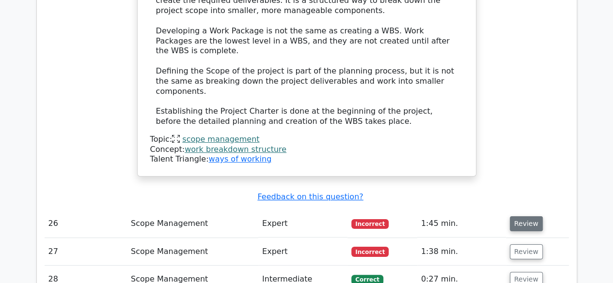
click at [525, 216] on button "Review" at bounding box center [525, 223] width 33 height 15
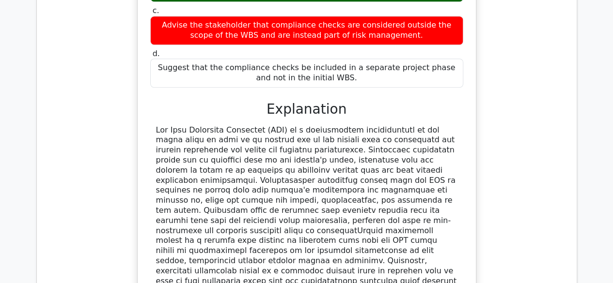
scroll to position [4206, 0]
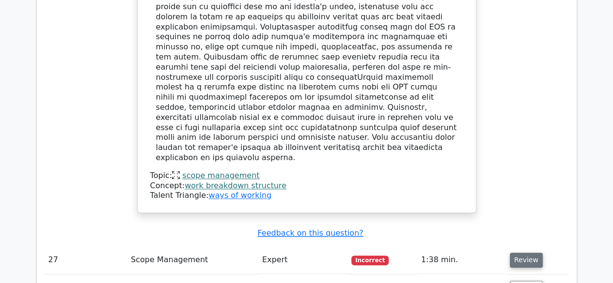
click at [529, 253] on button "Review" at bounding box center [525, 260] width 33 height 15
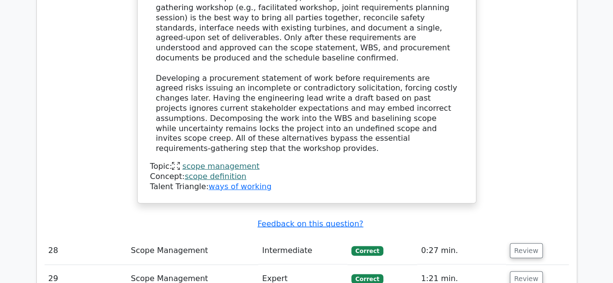
scroll to position [4836, 0]
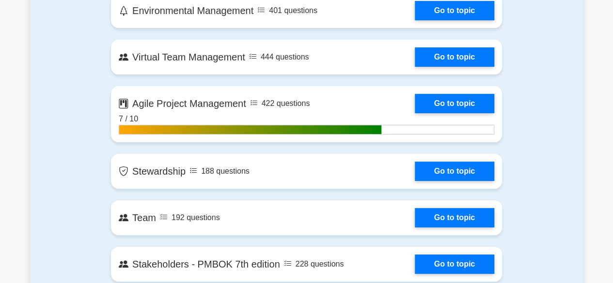
scroll to position [325, 0]
